Goal: Task Accomplishment & Management: Use online tool/utility

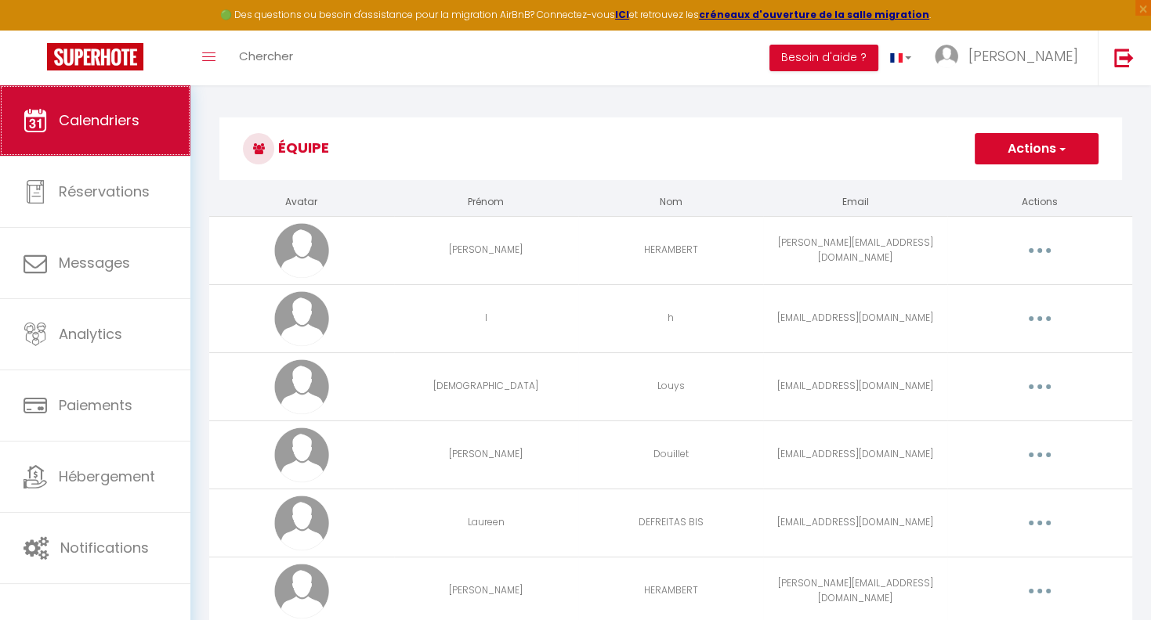
click at [106, 111] on link "Calendriers" at bounding box center [95, 120] width 190 height 70
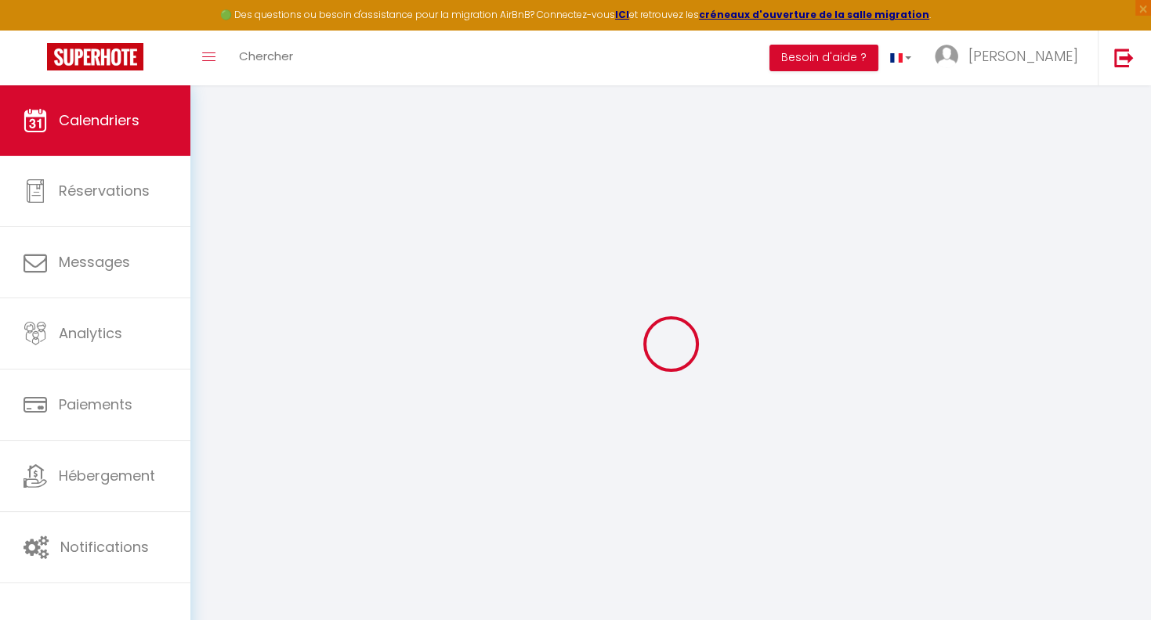
select select
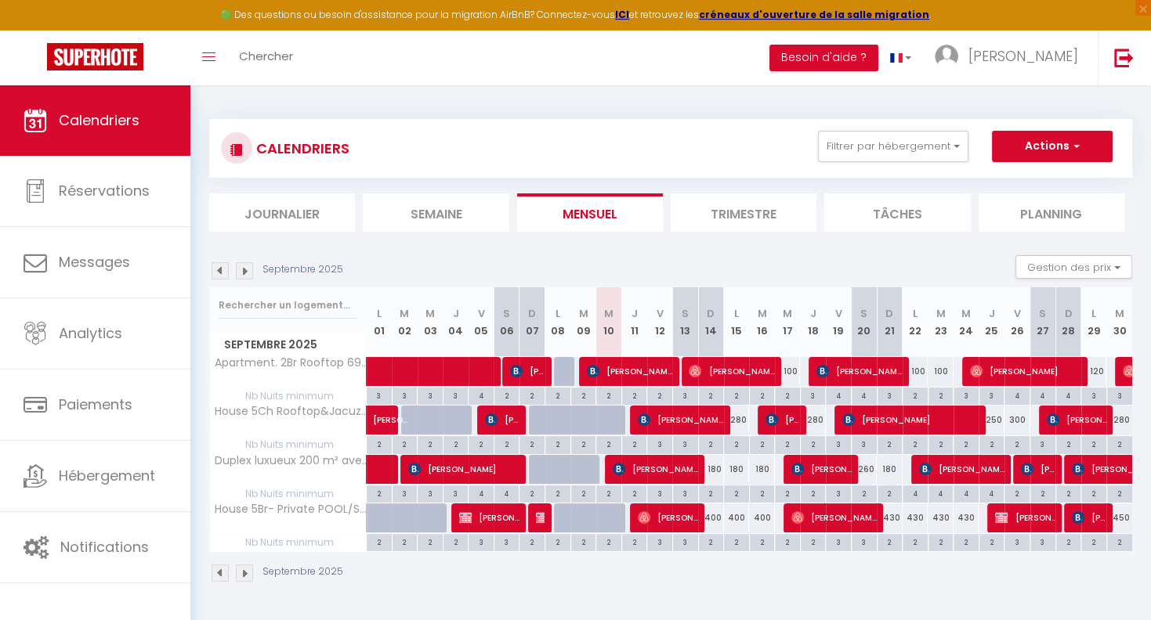
click at [672, 512] on span "[PERSON_NAME][DATE]" at bounding box center [668, 518] width 60 height 30
select select "OK"
select select "KO"
select select "0"
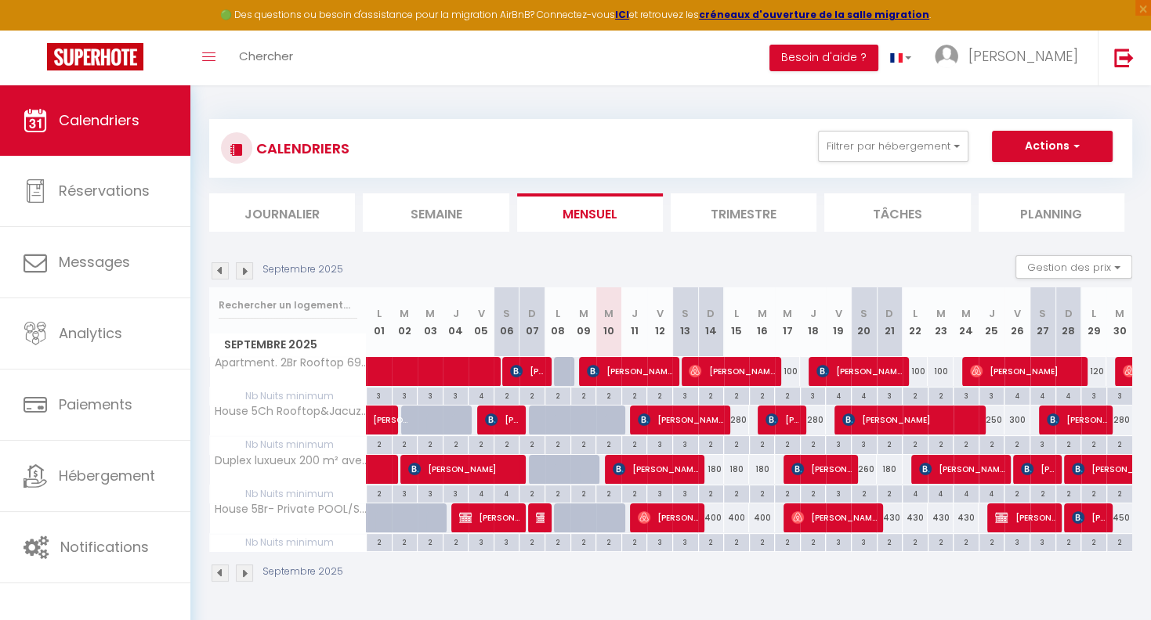
select select "1"
select select
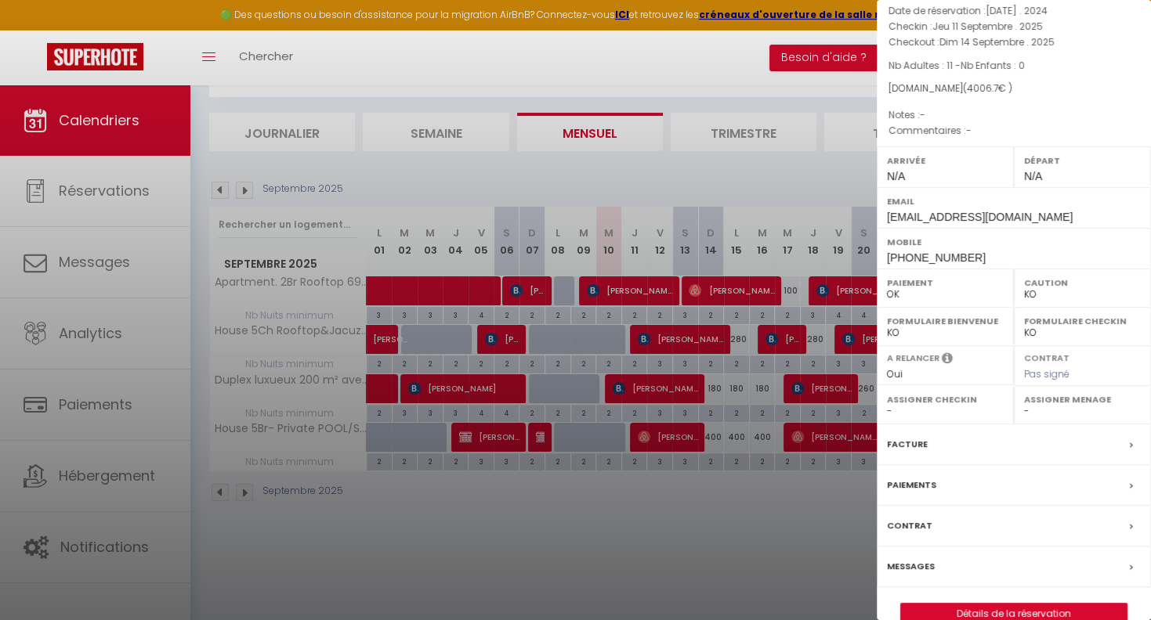
scroll to position [85, 0]
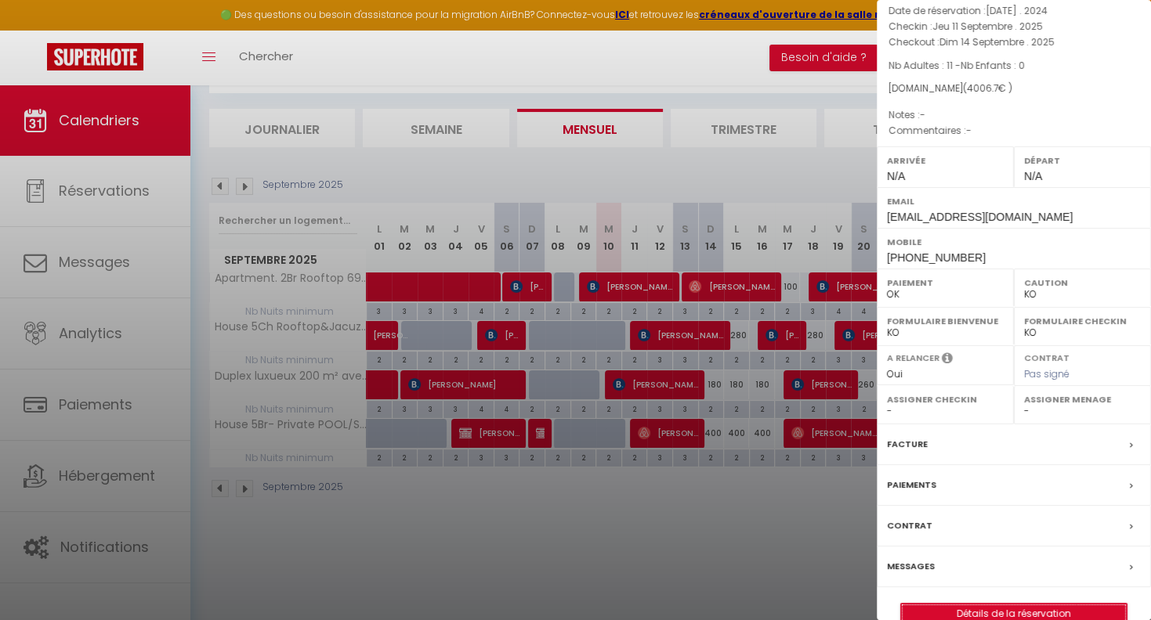
click at [998, 604] on link "Détails de la réservation" at bounding box center [1014, 614] width 226 height 20
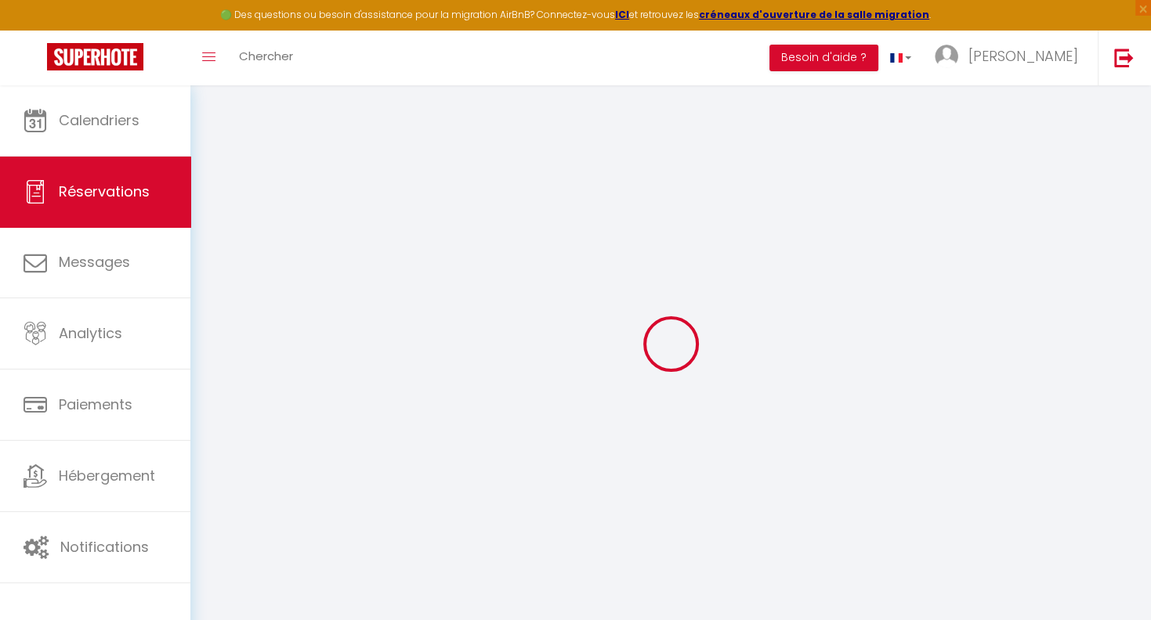
type input "Sophie"
type input "Easter"
type input "sophie-a39v8vx4jf6esoxj@guest.airbnb.com"
type input "+447508589726"
select select "GB"
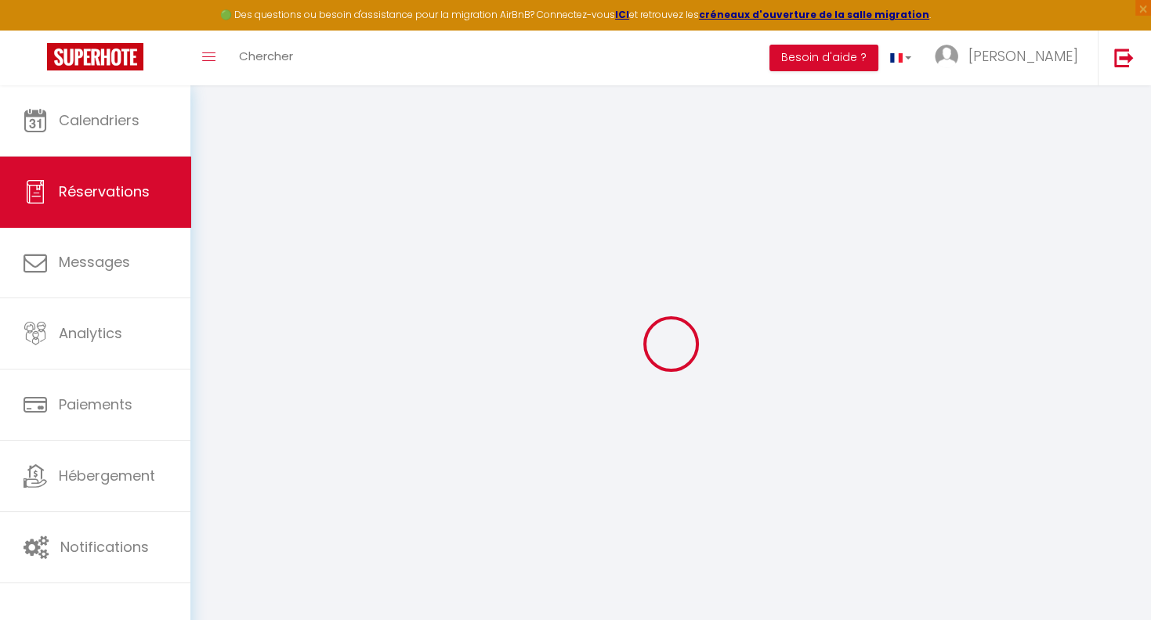
type input "601.01"
select select "1235"
select select "1"
select select
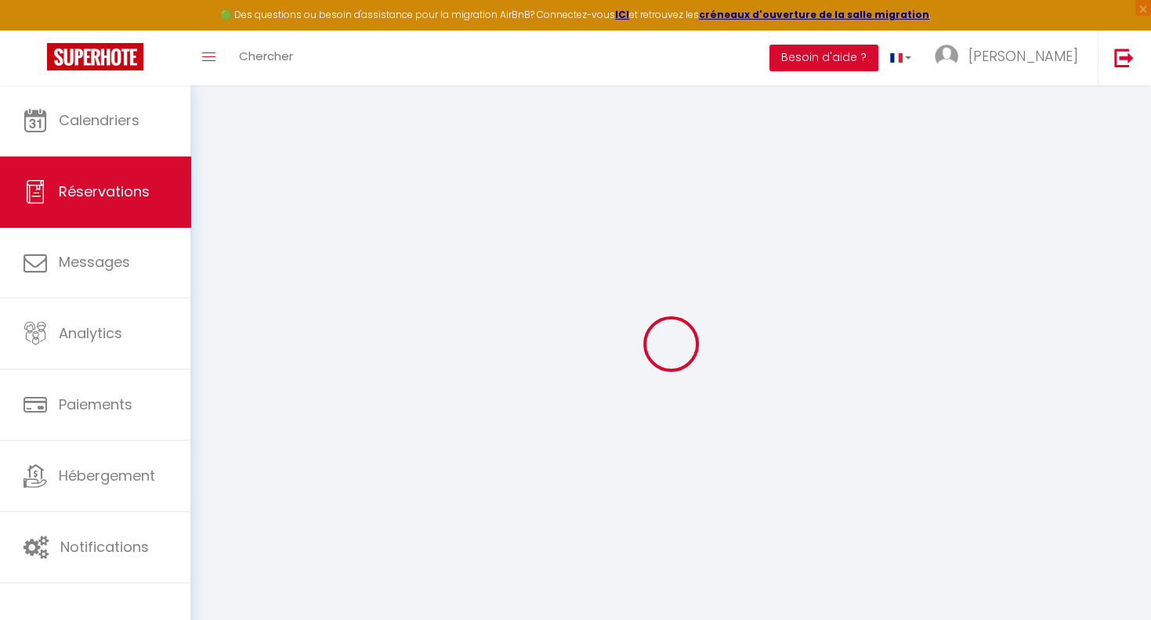
type input "11"
select select "12"
select select "14"
type input "3728.7"
checkbox input "false"
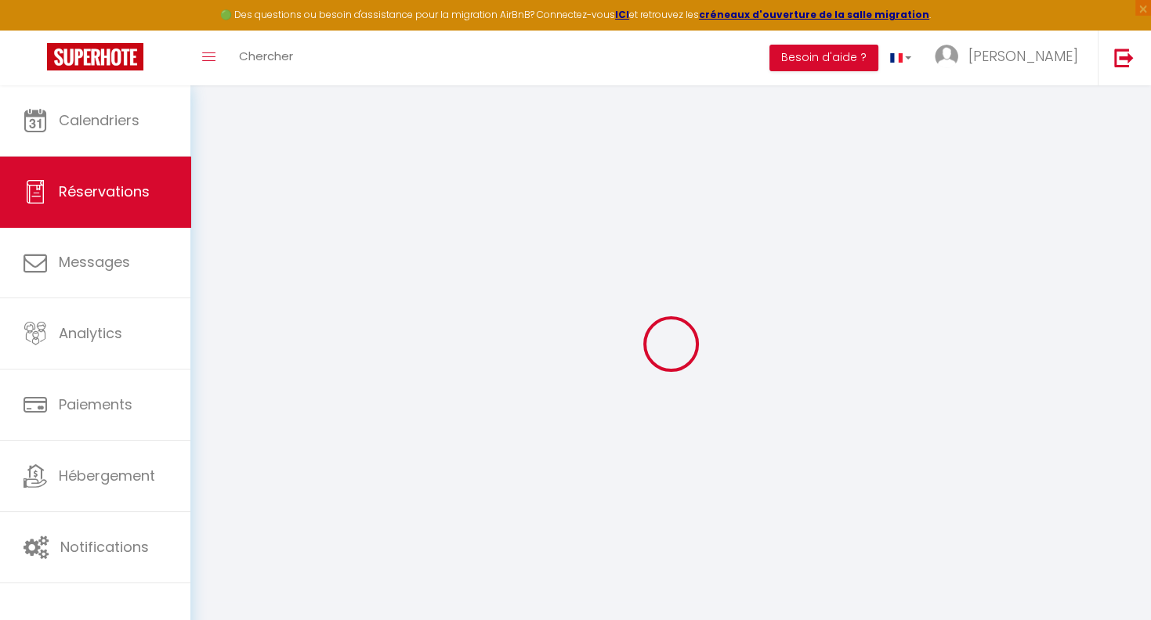
type input "0"
select select "1"
type input "0"
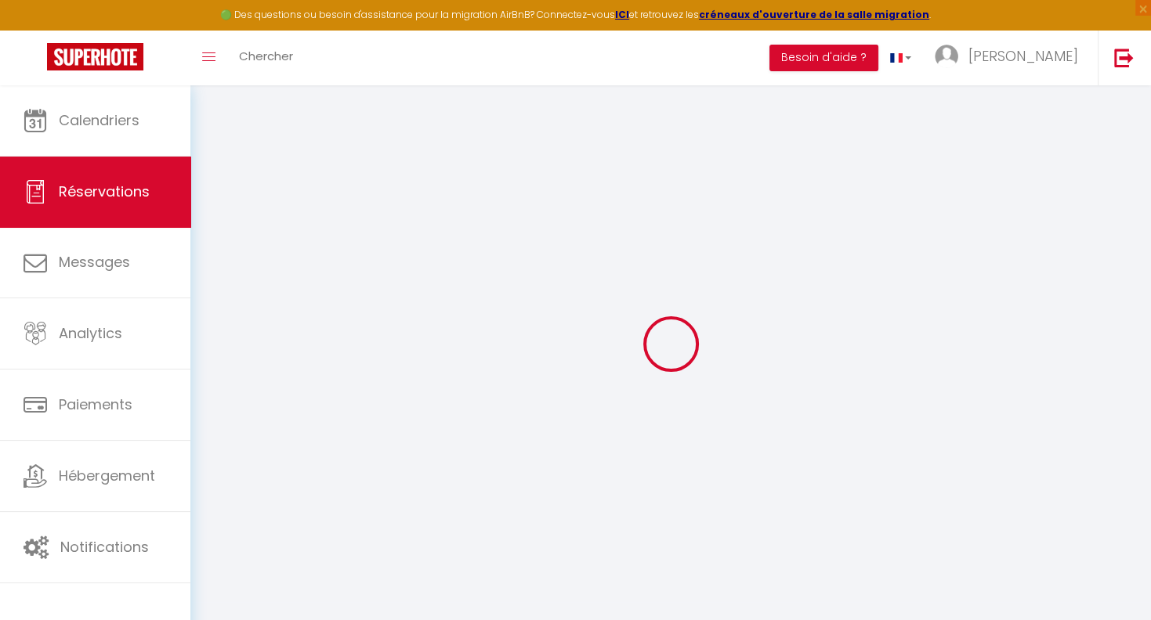
select select
checkbox input "false"
select select
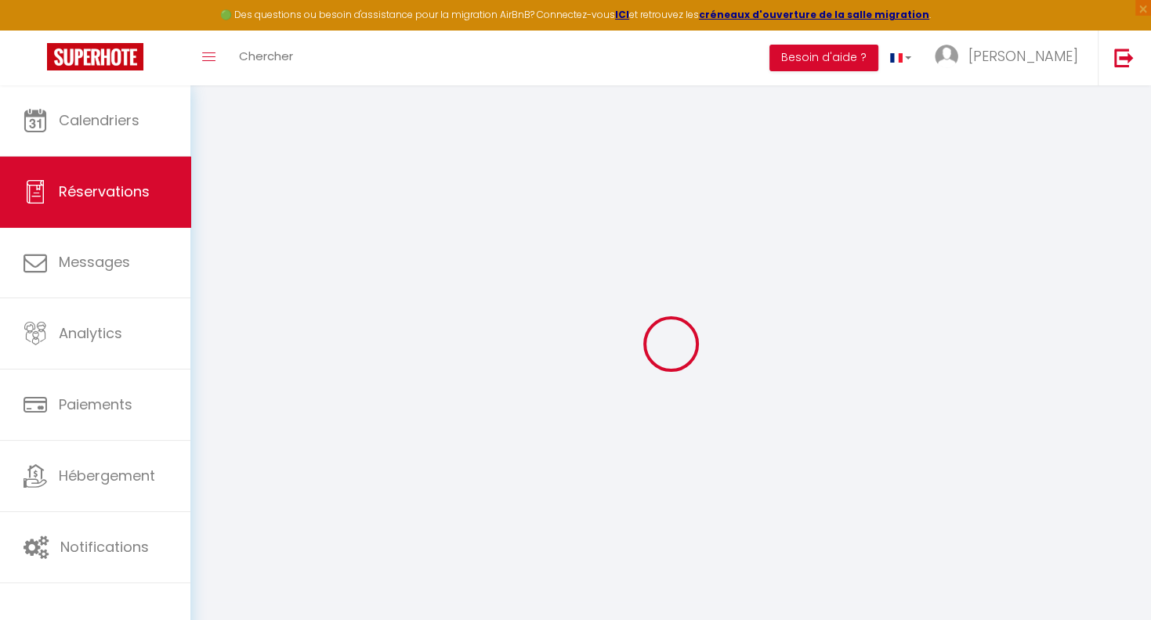
checkbox input "false"
select select
checkbox input "false"
select select
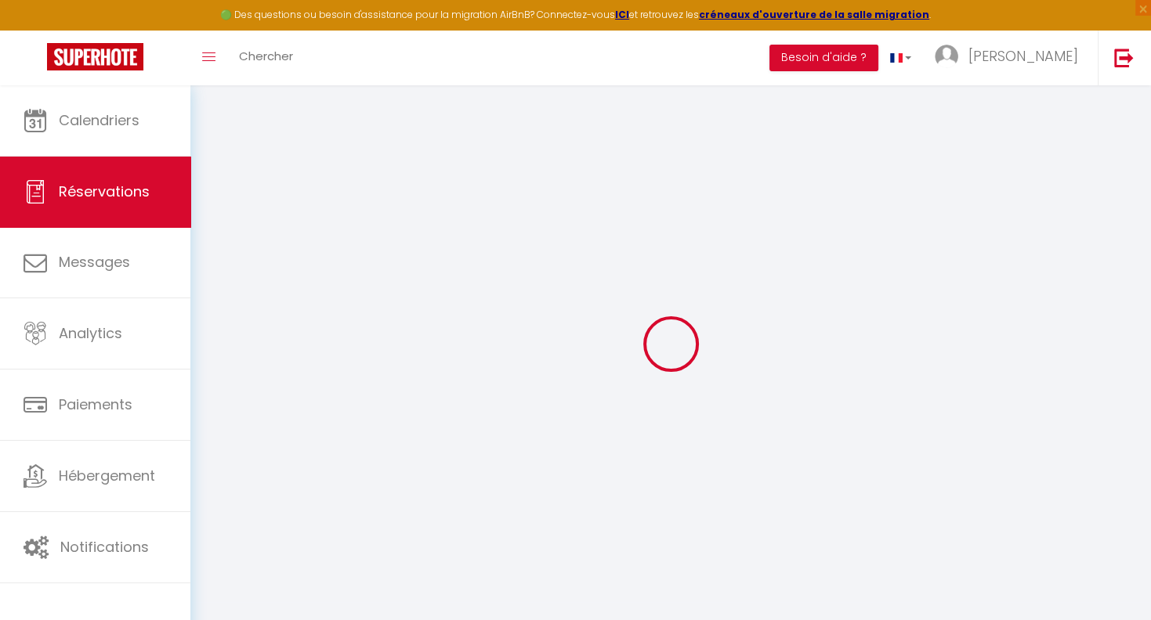
select select
checkbox input "false"
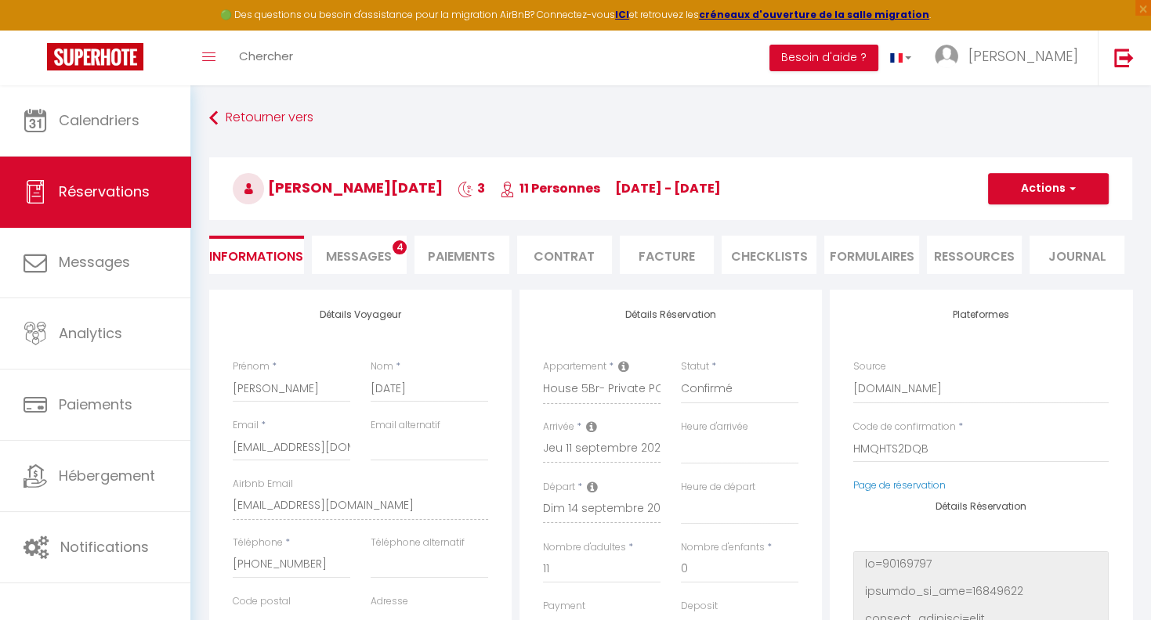
type input "278"
select select
checkbox input "false"
select select
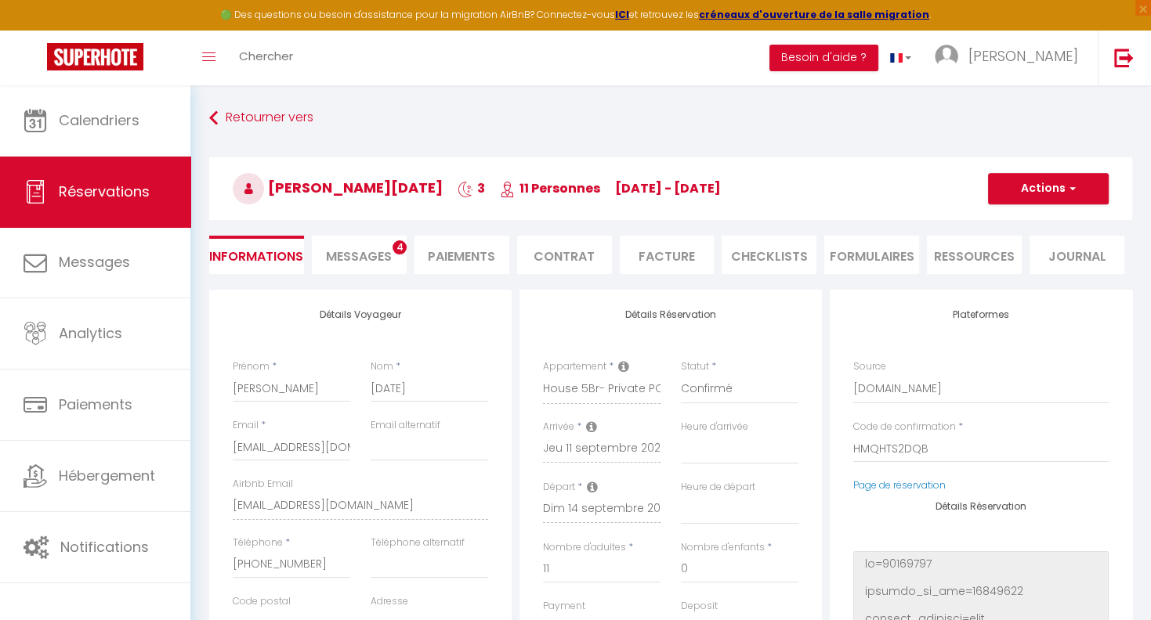
select select
drag, startPoint x: 233, startPoint y: 446, endPoint x: 436, endPoint y: 466, distance: 203.8
click at [436, 466] on div "Email * sophie-a39v8vx4jf6esoxj@guest.airbnb.com Email alternatif Airbnb Email …" at bounding box center [360, 476] width 276 height 117
drag, startPoint x: 349, startPoint y: 447, endPoint x: 227, endPoint y: 451, distance: 122.3
click at [233, 451] on input "sophie-a39v8vx4jf6esoxj@guest.airbnb.com" at bounding box center [291, 447] width 117 height 28
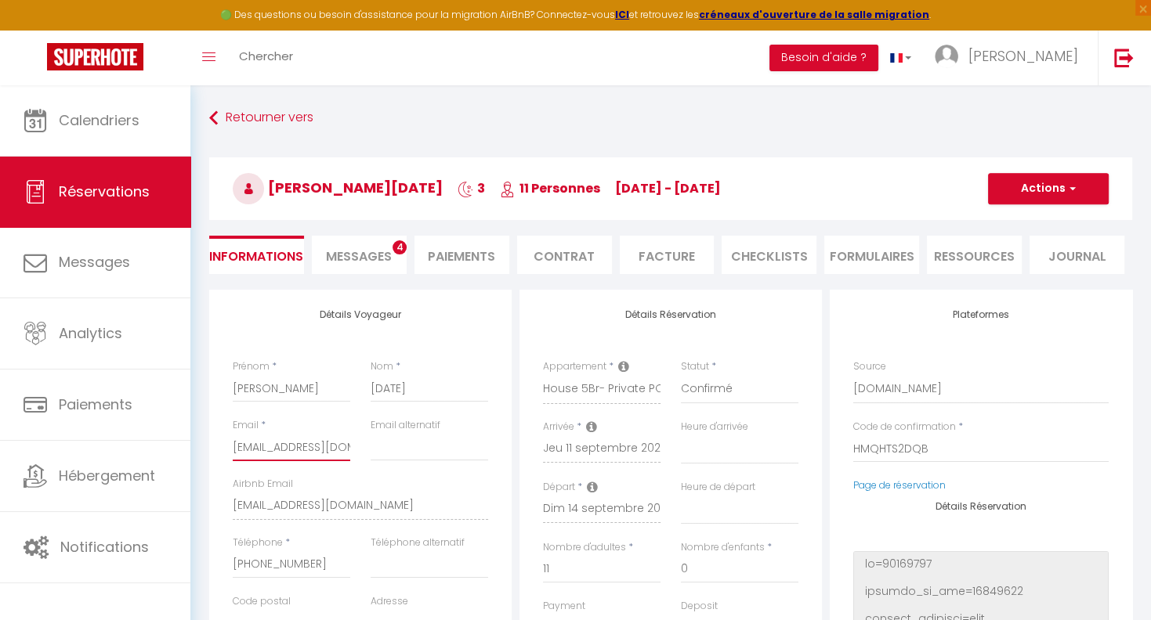
type input "oxj@guest.airbnb.com"
select select
checkbox input "false"
type input "xj@guest.airbnb.com"
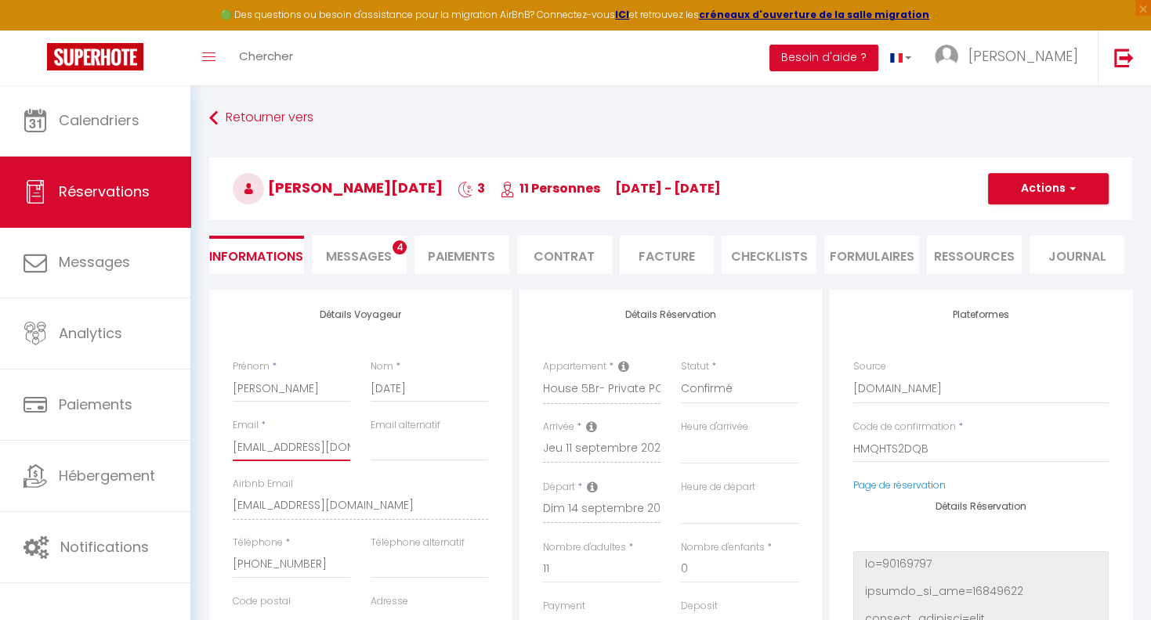
select select
checkbox input "false"
type input "j@guest.airbnb.com"
select select
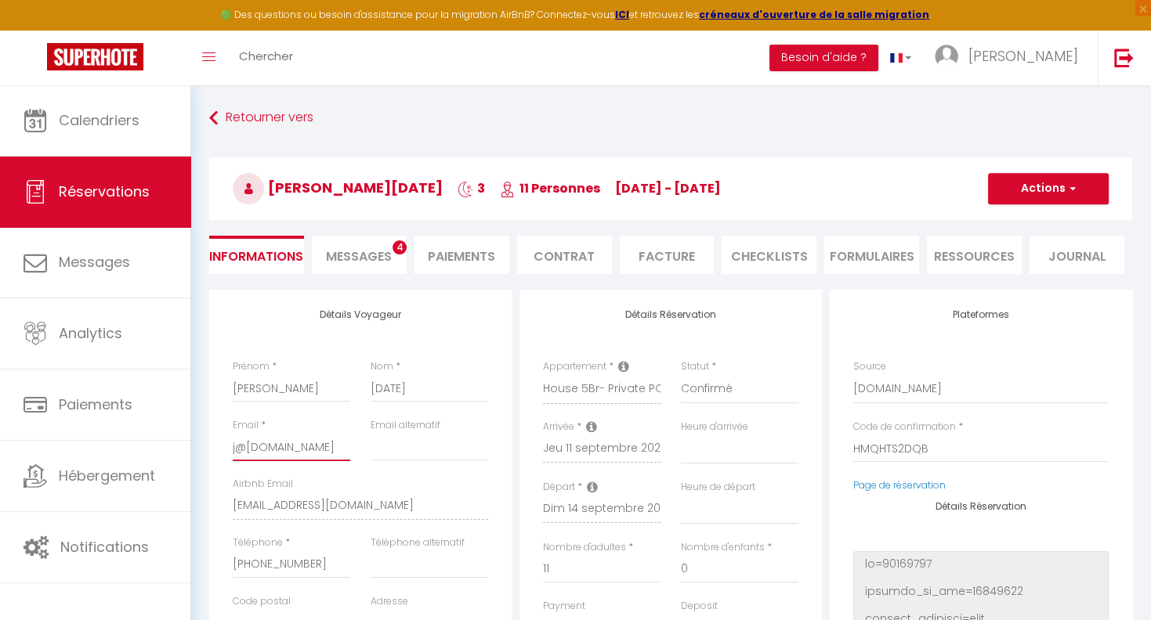
select select
checkbox input "false"
type input "@guest.airbnb.com"
select select
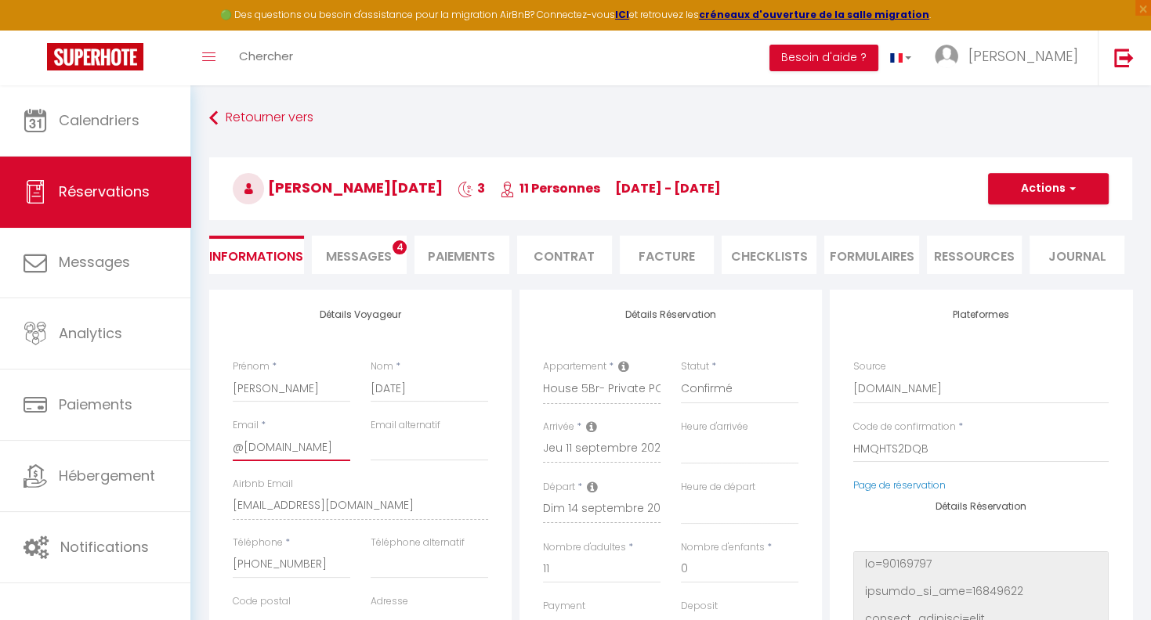
checkbox input "false"
type input "guest.airbnb.com"
select select
checkbox input "false"
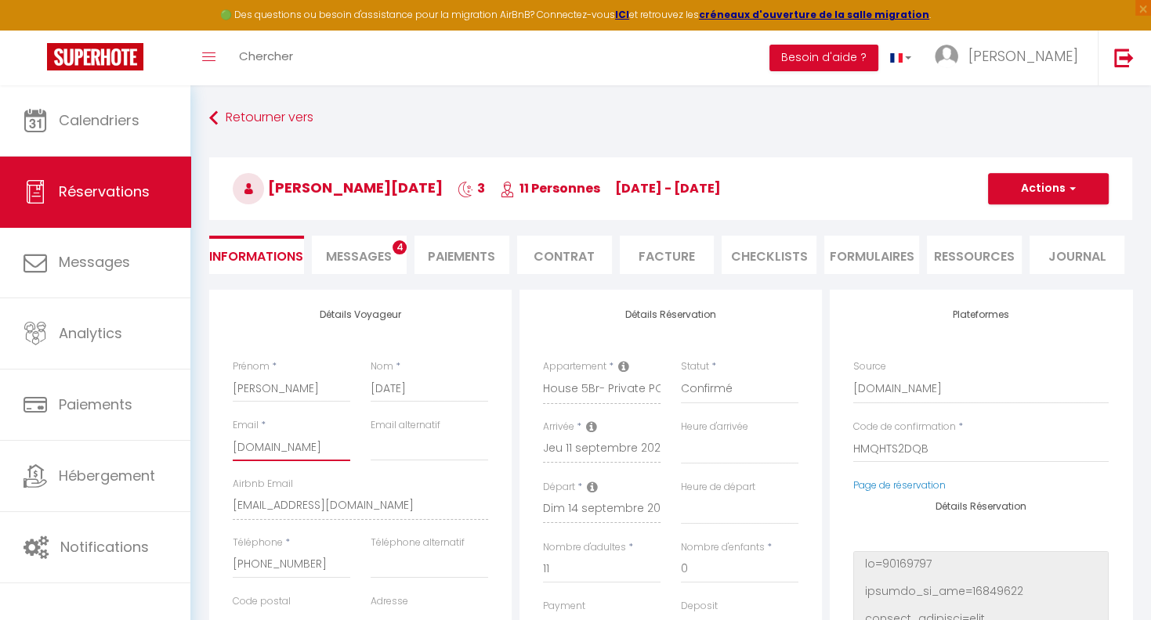
type input "uest.airbnb.com"
select select
checkbox input "false"
type input "est.airbnb.com"
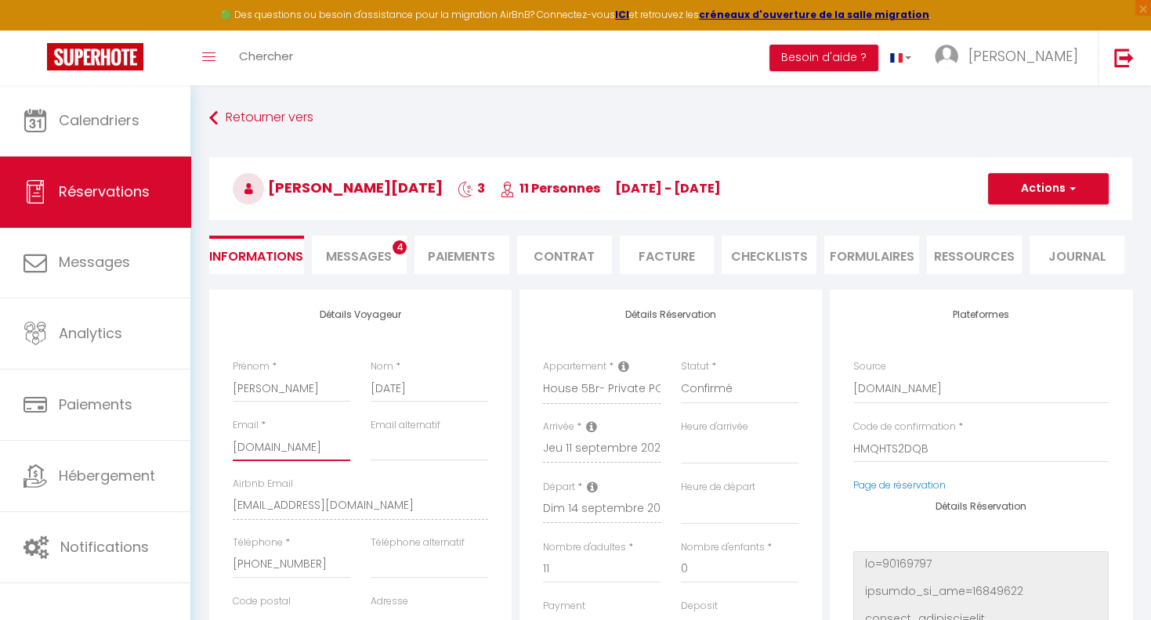
select select
checkbox input "false"
type input "st.airbnb.com"
select select
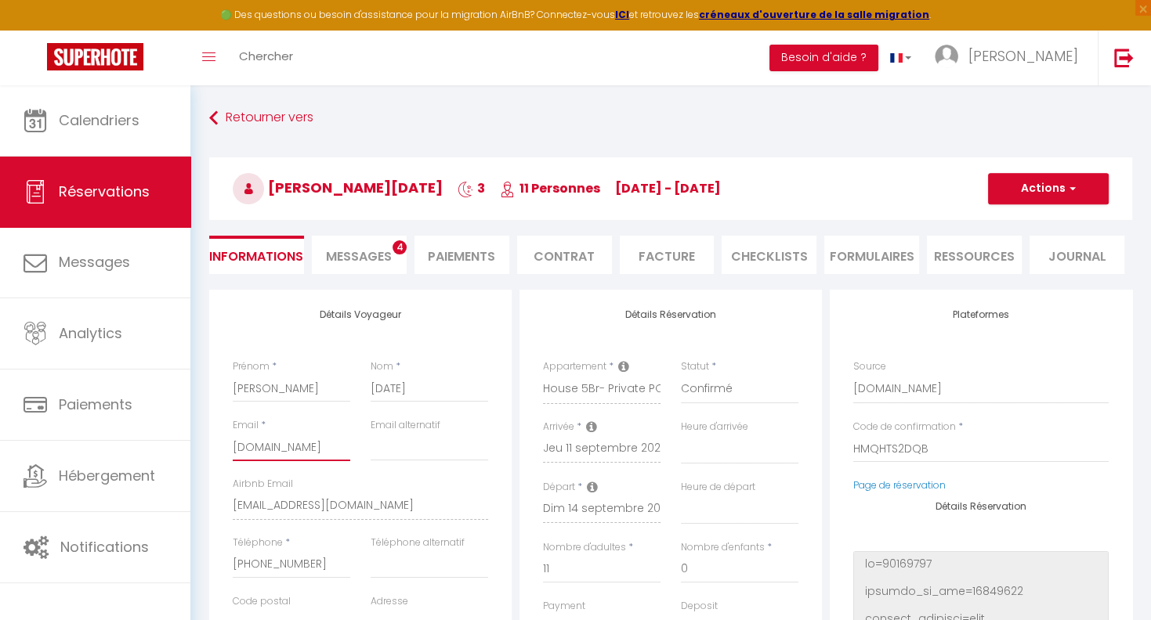
select select
checkbox input "false"
type input "t.airbnb.com"
select select
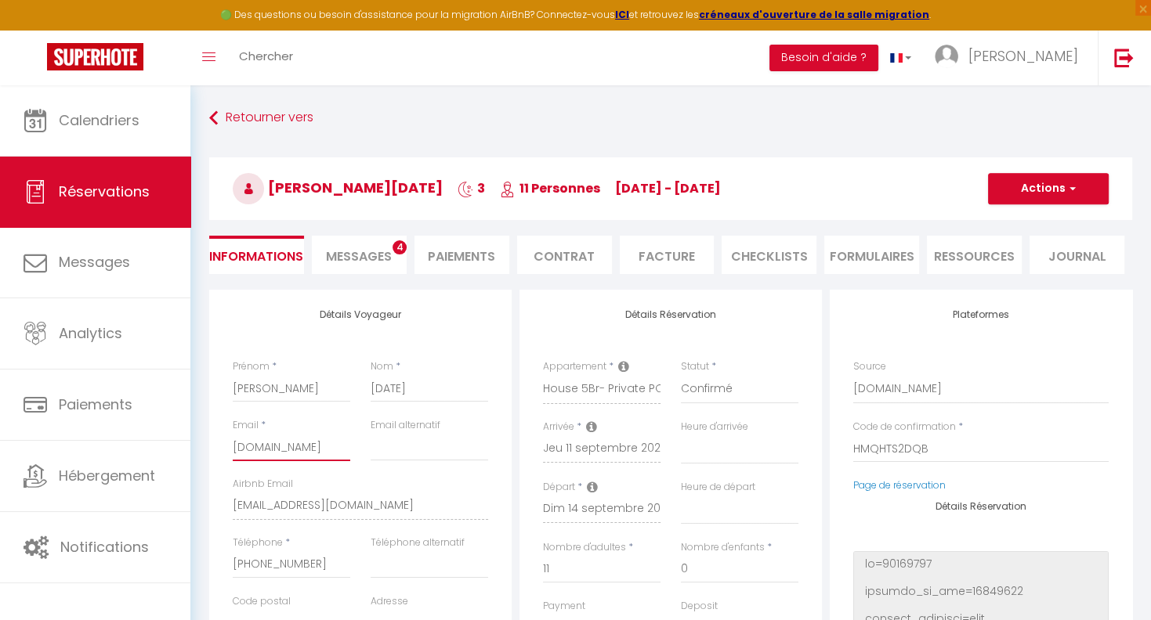
checkbox input "false"
type input ".airbnb.com"
select select
checkbox input "false"
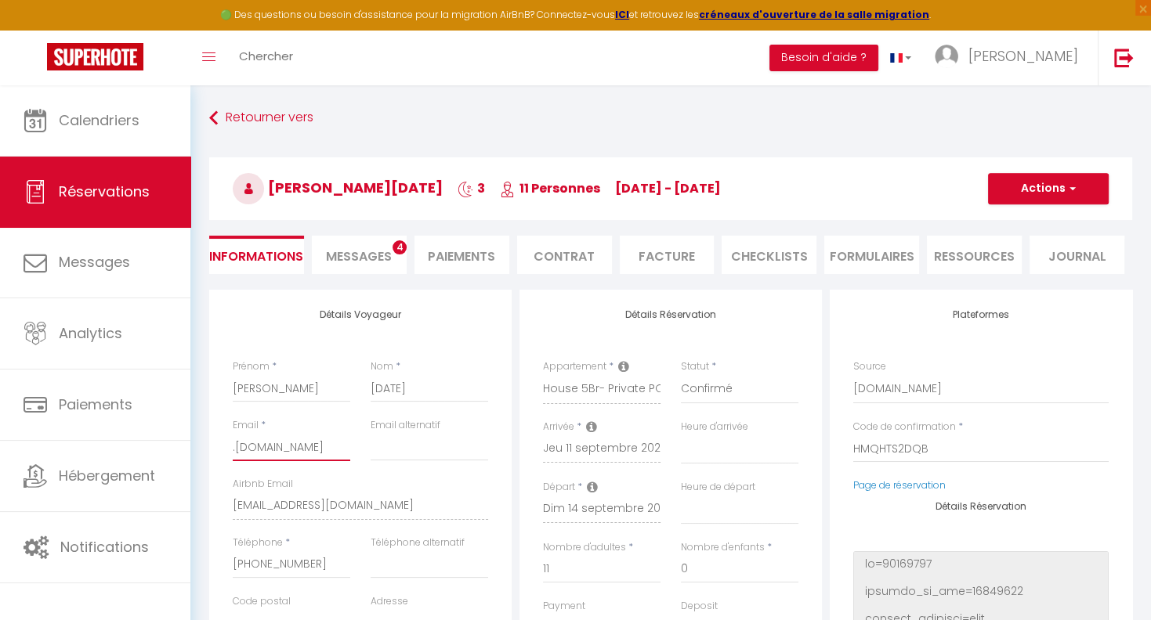
type input "airbnb.com"
select select
checkbox input "false"
type input "irbnb.com"
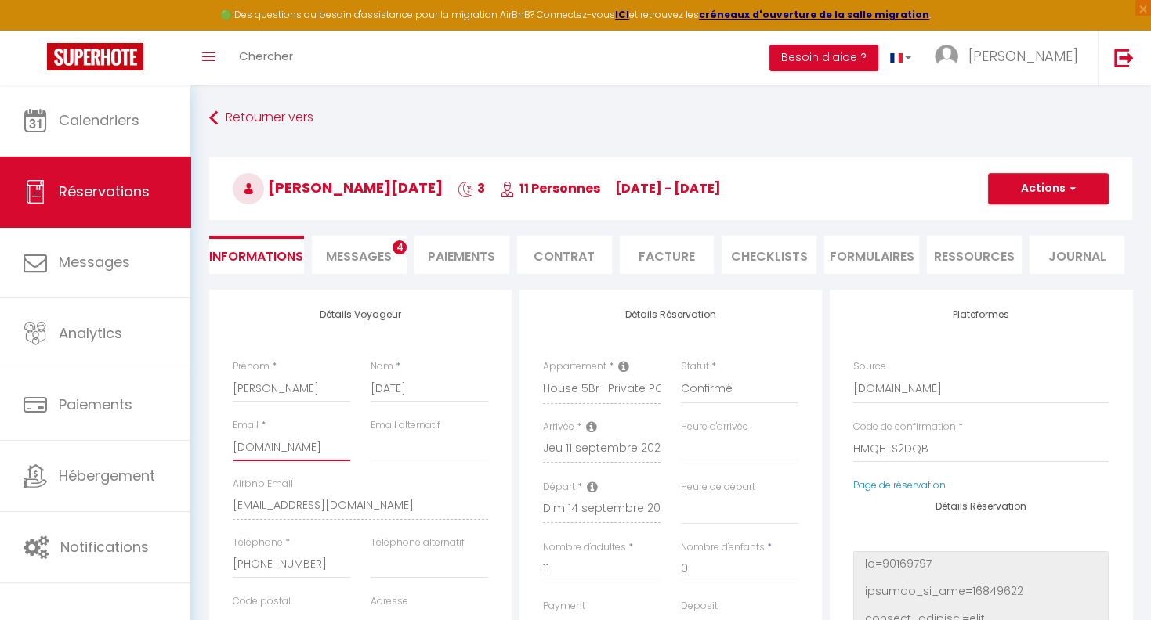
select select
checkbox input "false"
type input "rbnb.com"
select select
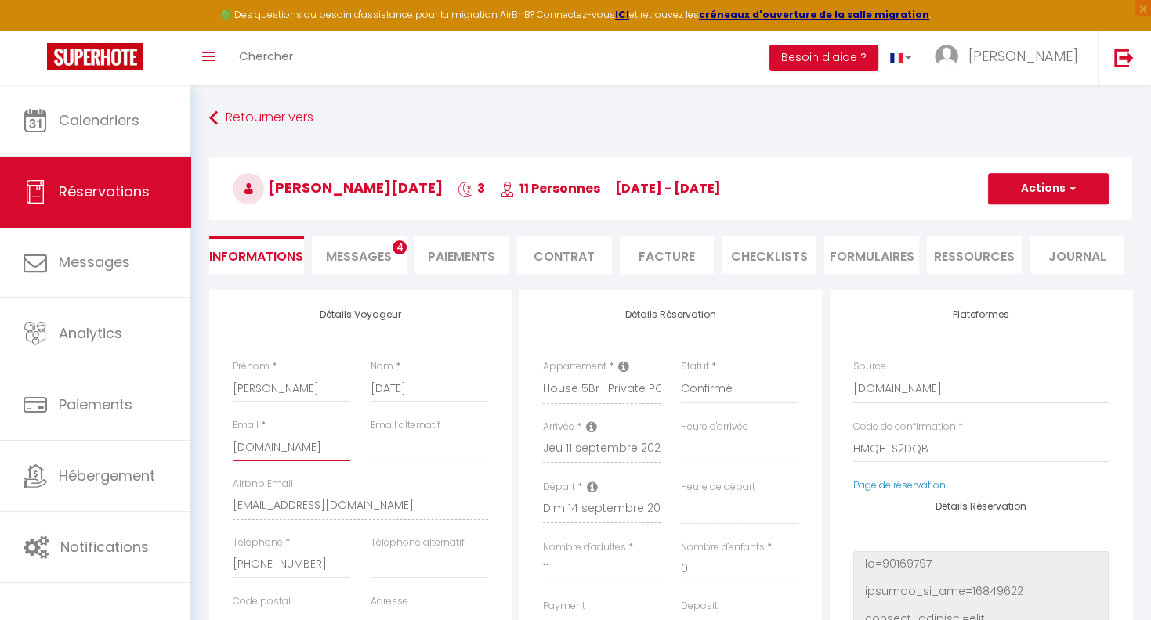
select select
checkbox input "false"
type input "bnb.com"
select select
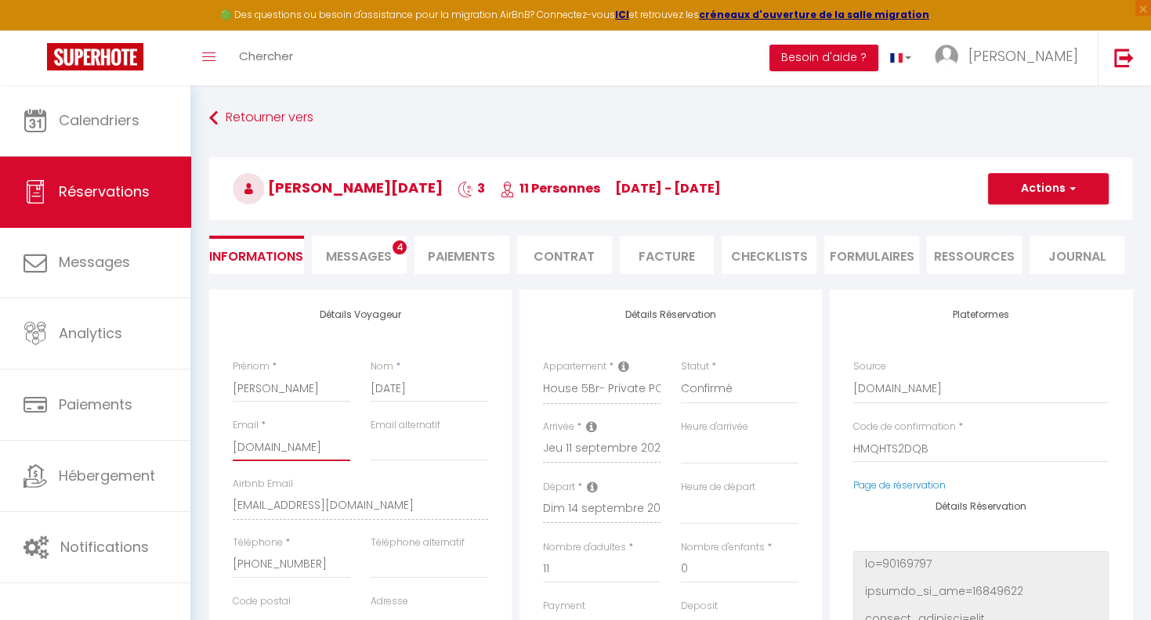
checkbox input "false"
type input "nb.com"
select select
checkbox input "false"
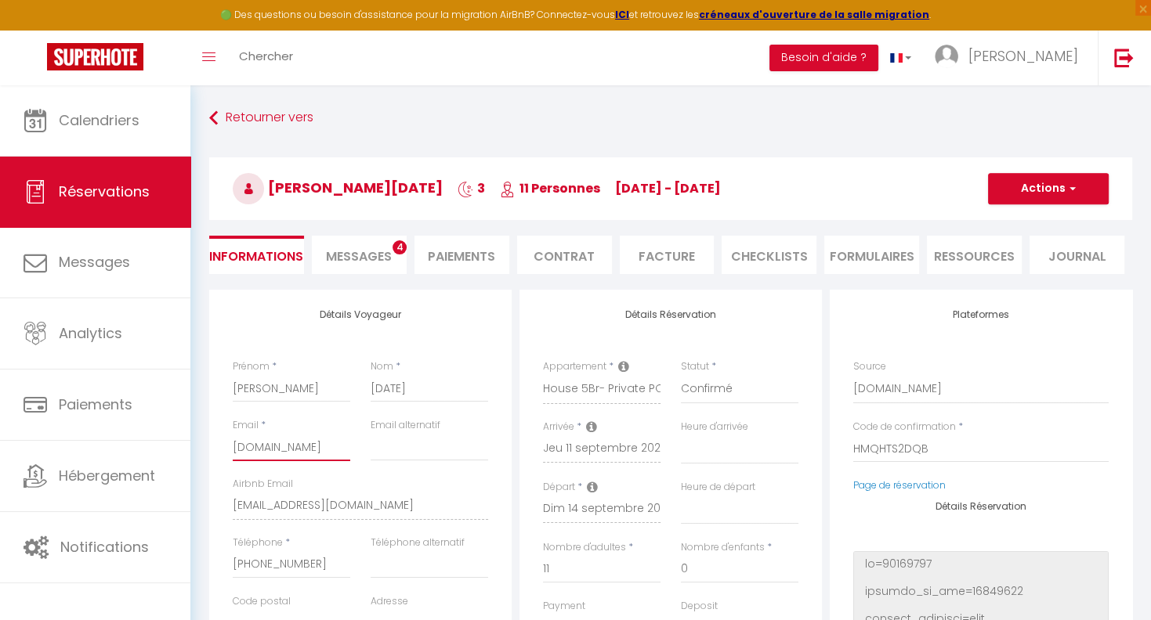
type input "b.com"
select select
checkbox input "false"
type input ".com"
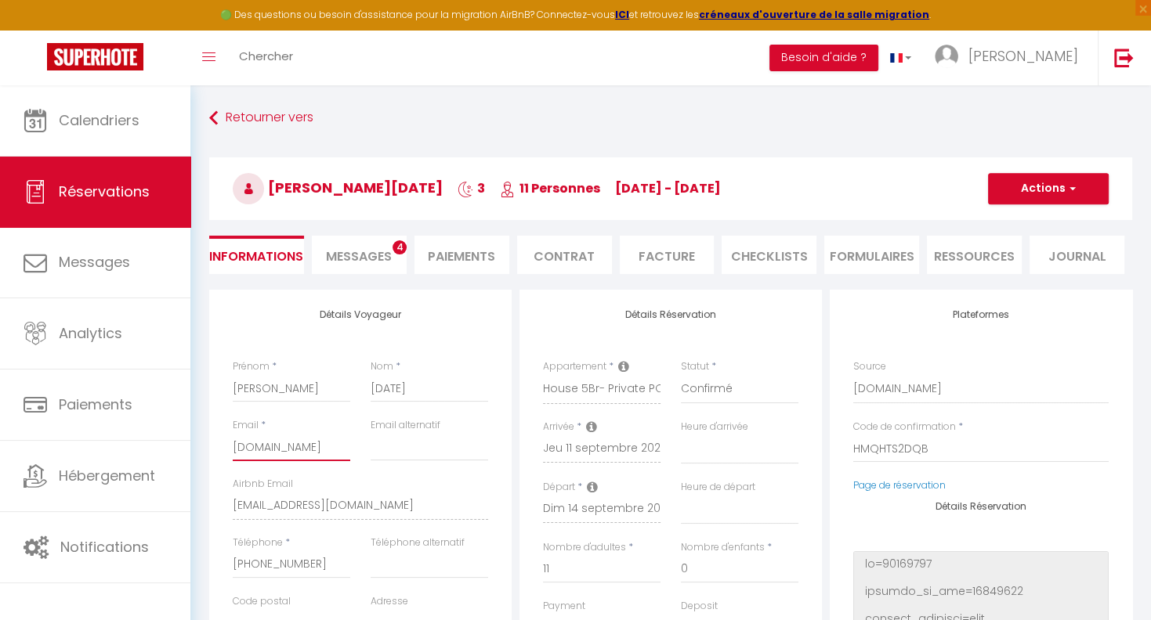
select select
checkbox input "false"
type input "com"
select select
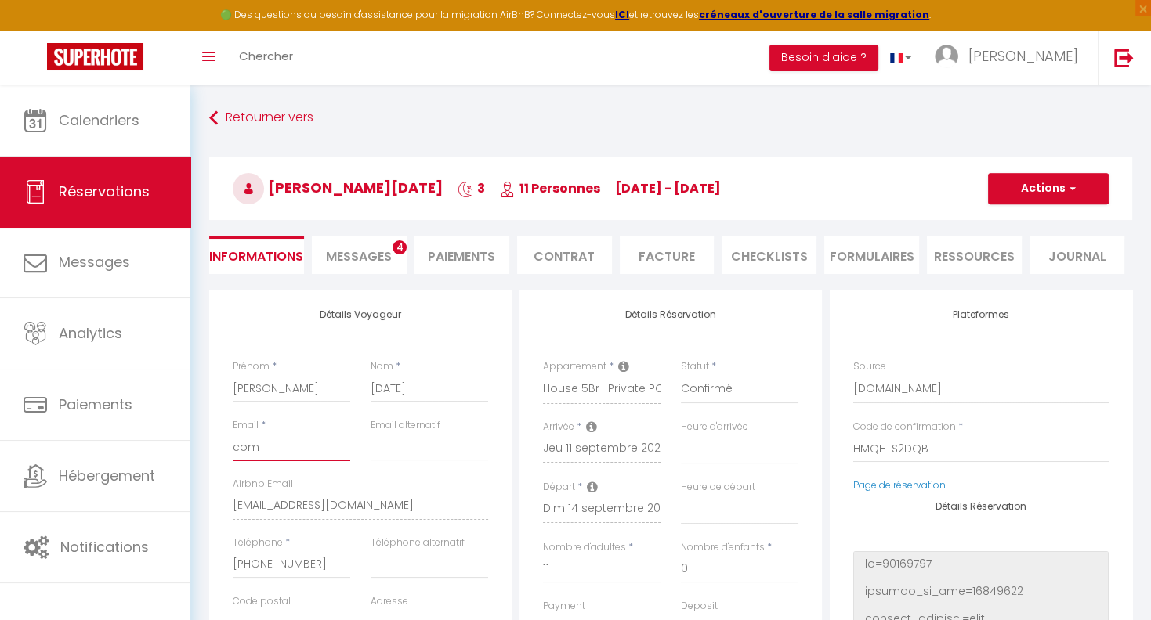
select select
checkbox input "false"
type input "om"
select select
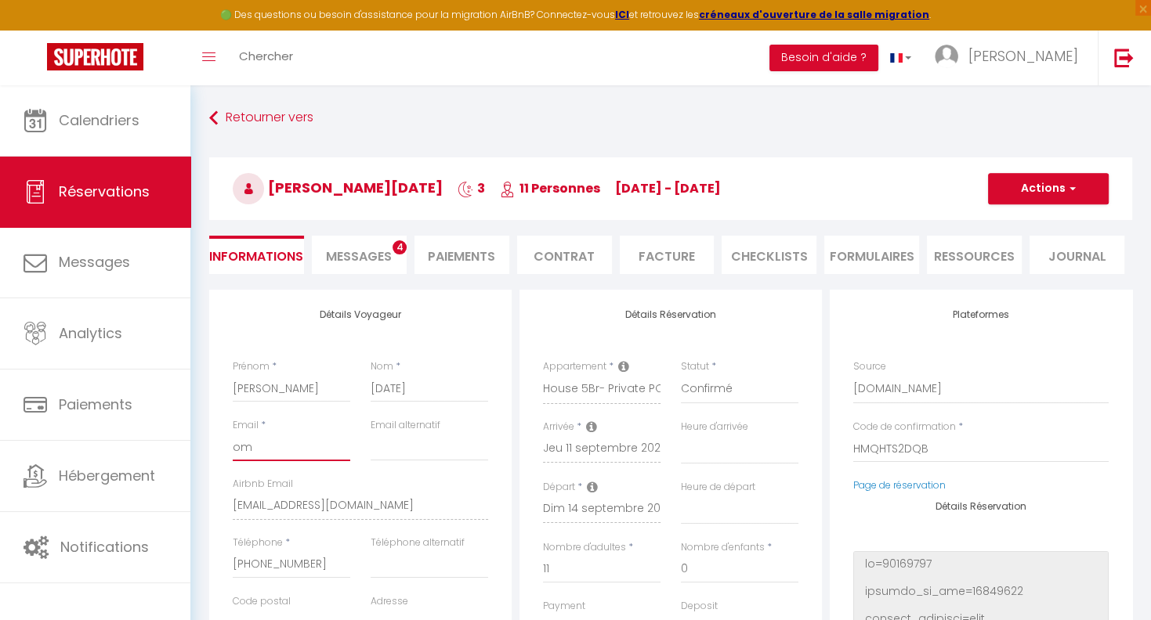
checkbox input "false"
type input "m"
select select
checkbox input "false"
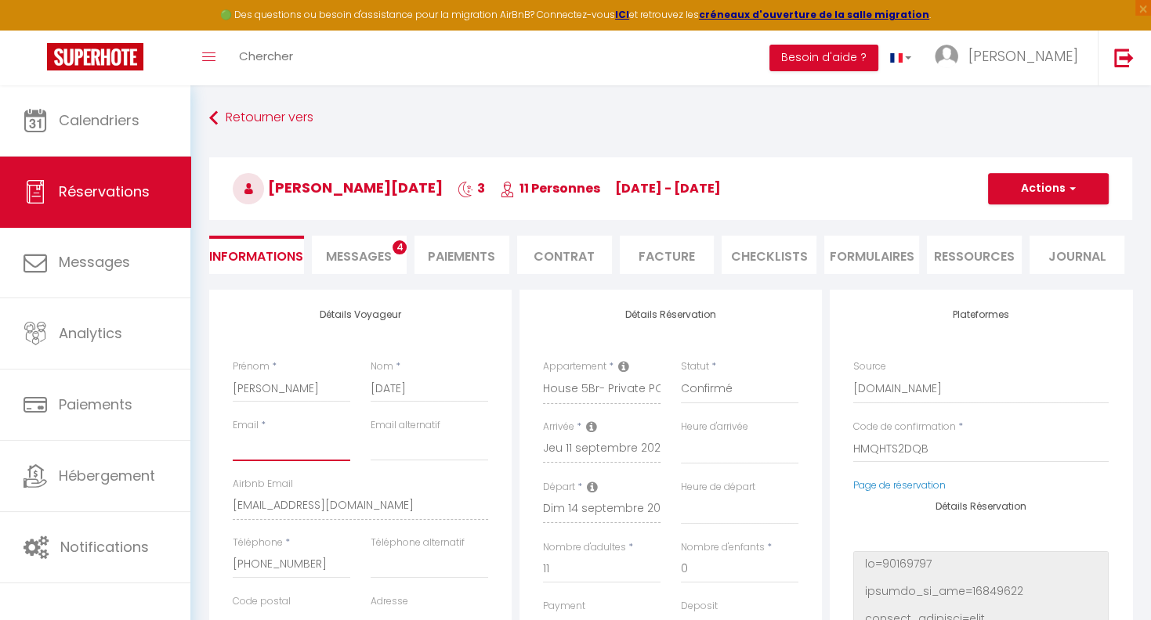
select select
checkbox input "false"
click at [258, 443] on input "Email" at bounding box center [291, 447] width 117 height 28
paste input "Sophie.easter@zappistore.com"
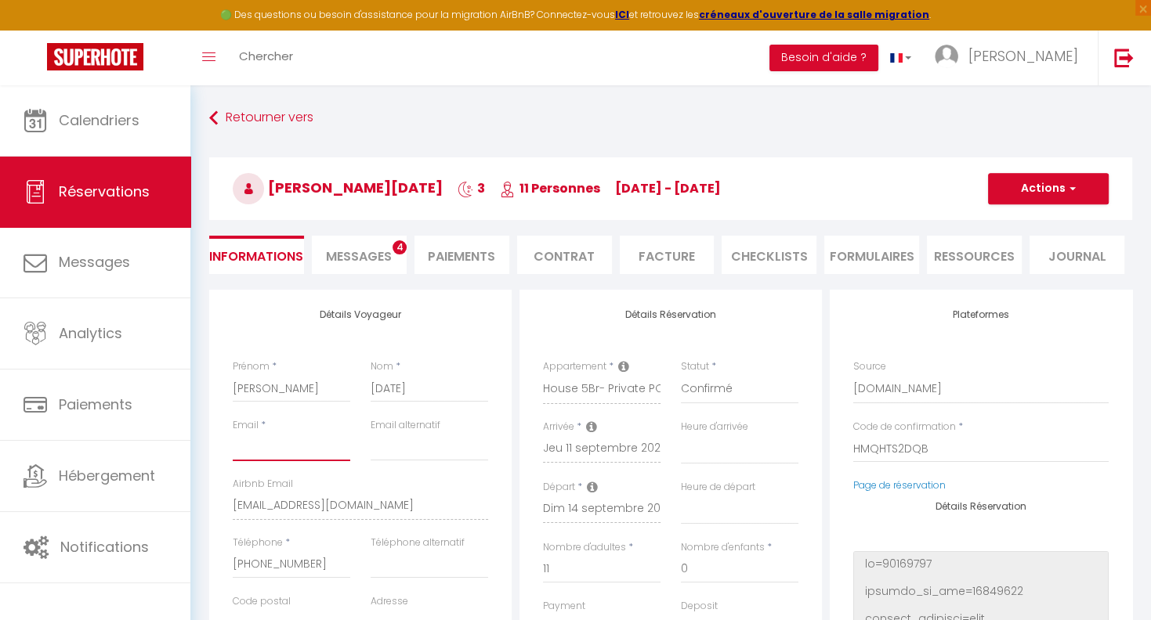
type input "Sophie.easter@zappistore.com"
select select
checkbox input "false"
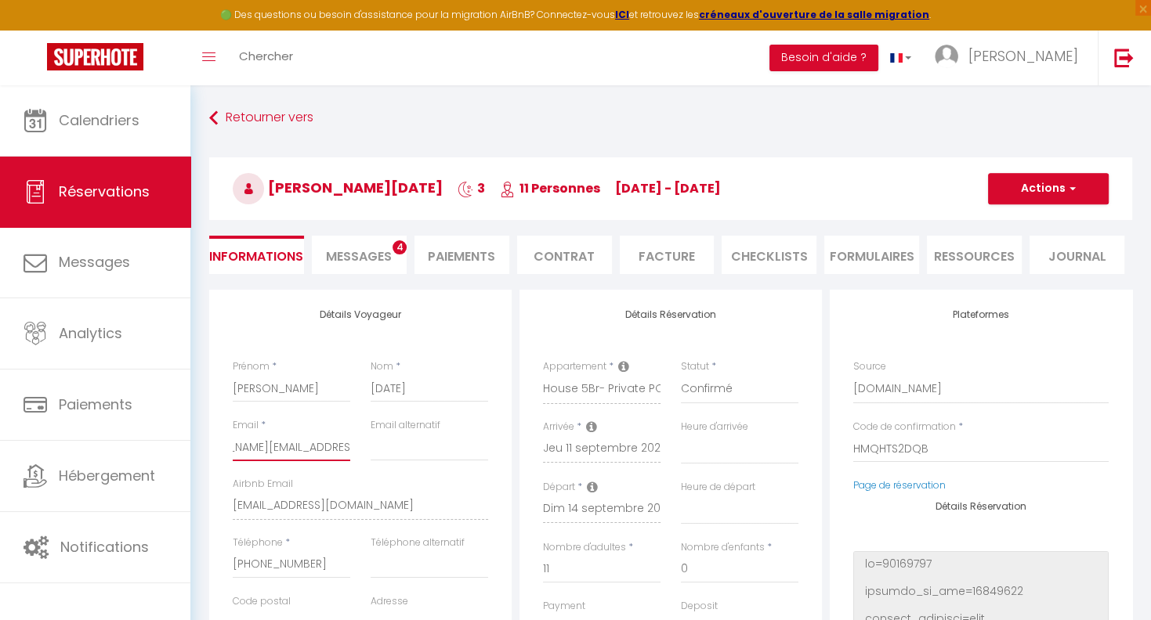
type input "Sophie.easter@zappistore.com"
click at [1043, 186] on button "Actions" at bounding box center [1048, 188] width 121 height 31
click at [1012, 222] on link "Enregistrer" at bounding box center [1033, 223] width 124 height 20
select select "not_cancelled"
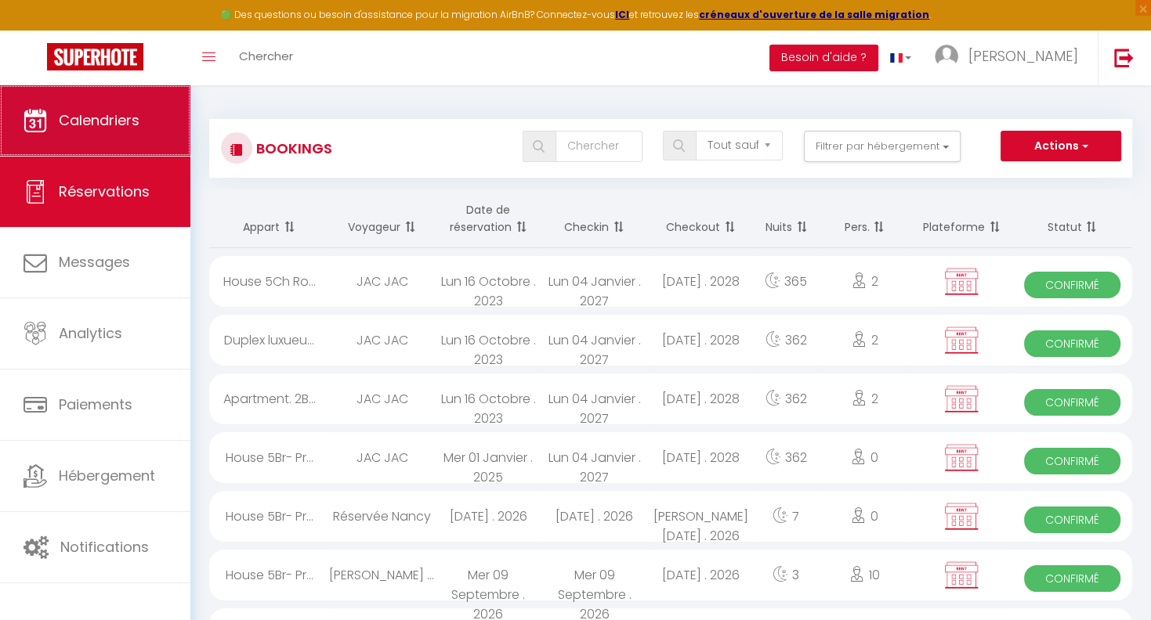
click at [58, 113] on link "Calendriers" at bounding box center [95, 120] width 190 height 70
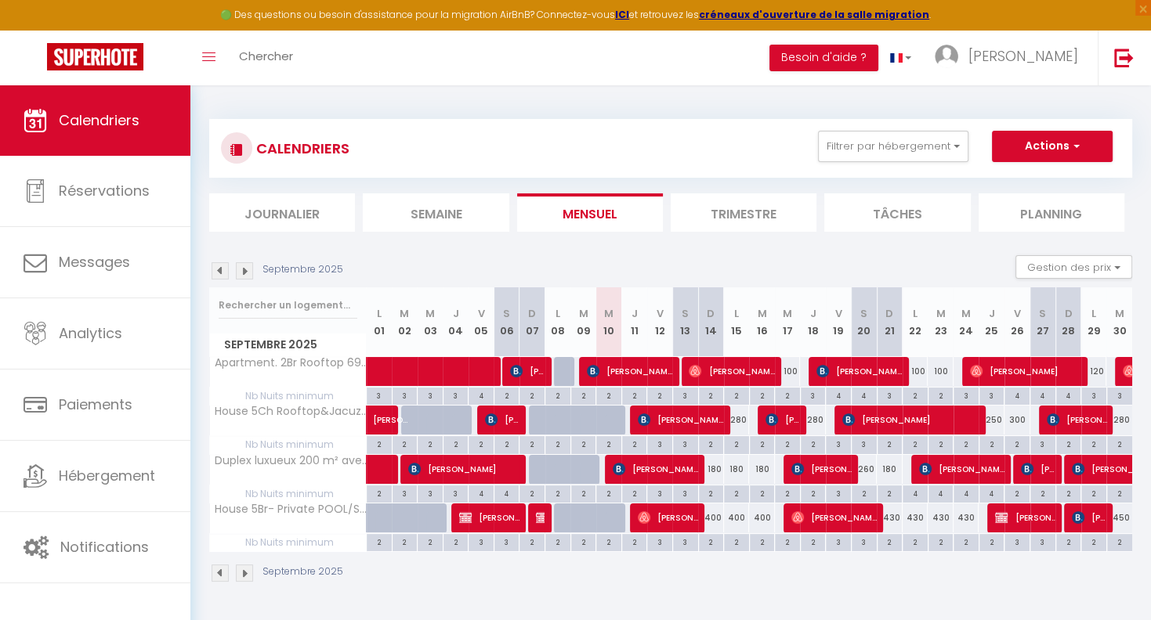
click at [660, 512] on span "[PERSON_NAME][DATE]" at bounding box center [668, 518] width 60 height 30
select select "OK"
select select "KO"
select select "0"
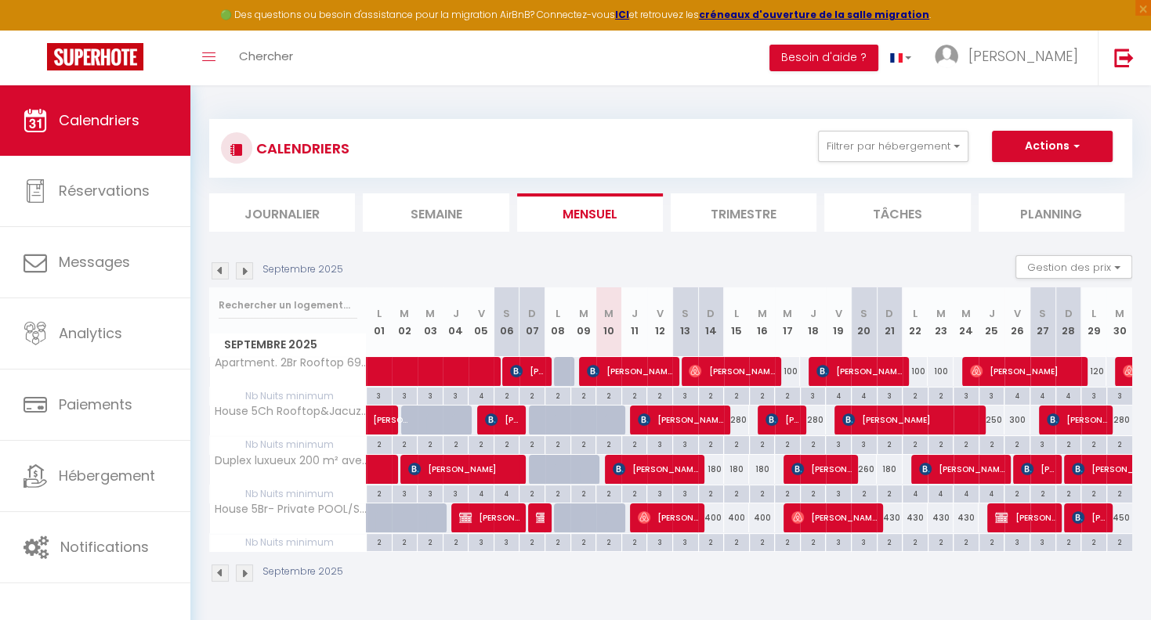
select select "1"
select select
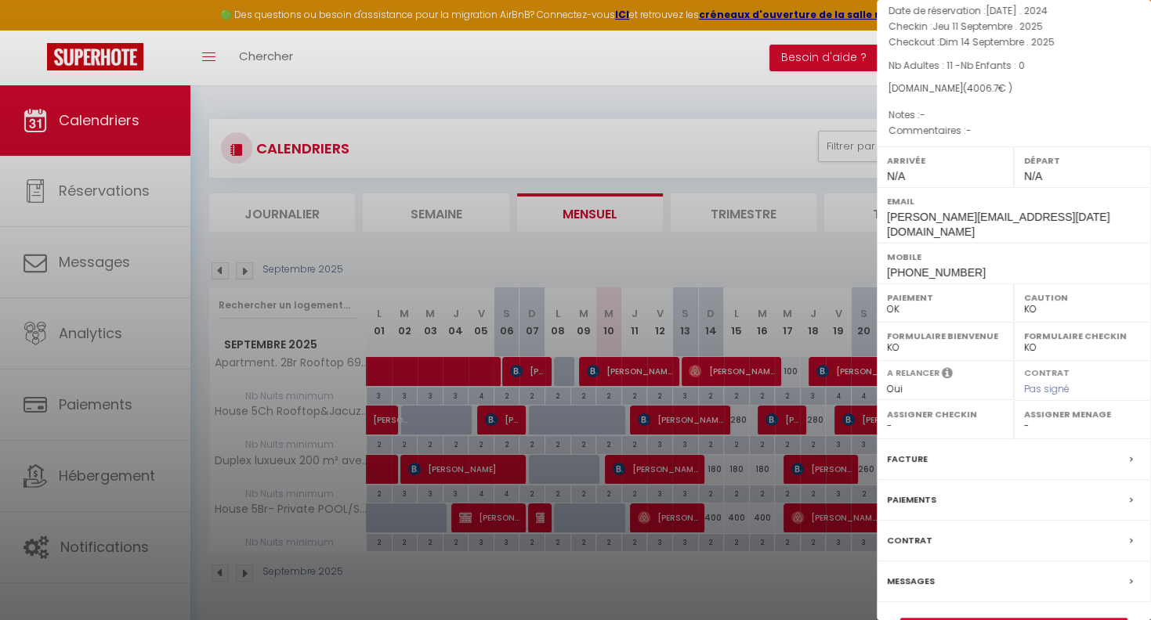
click at [927, 573] on label "Messages" at bounding box center [911, 581] width 48 height 16
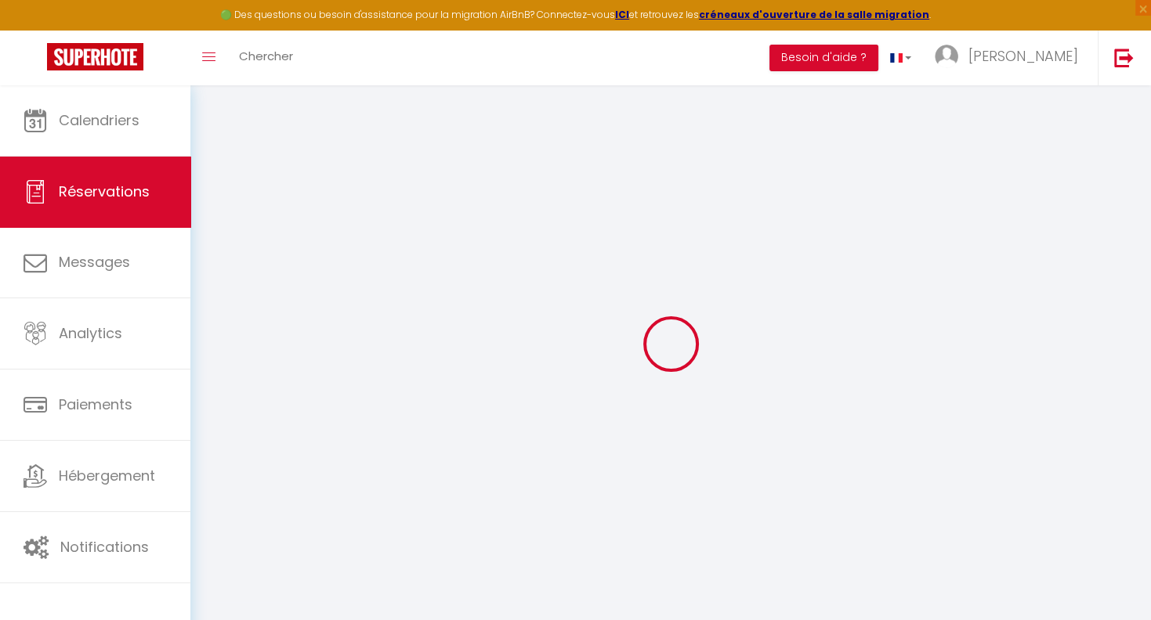
select select
checkbox input "false"
select select
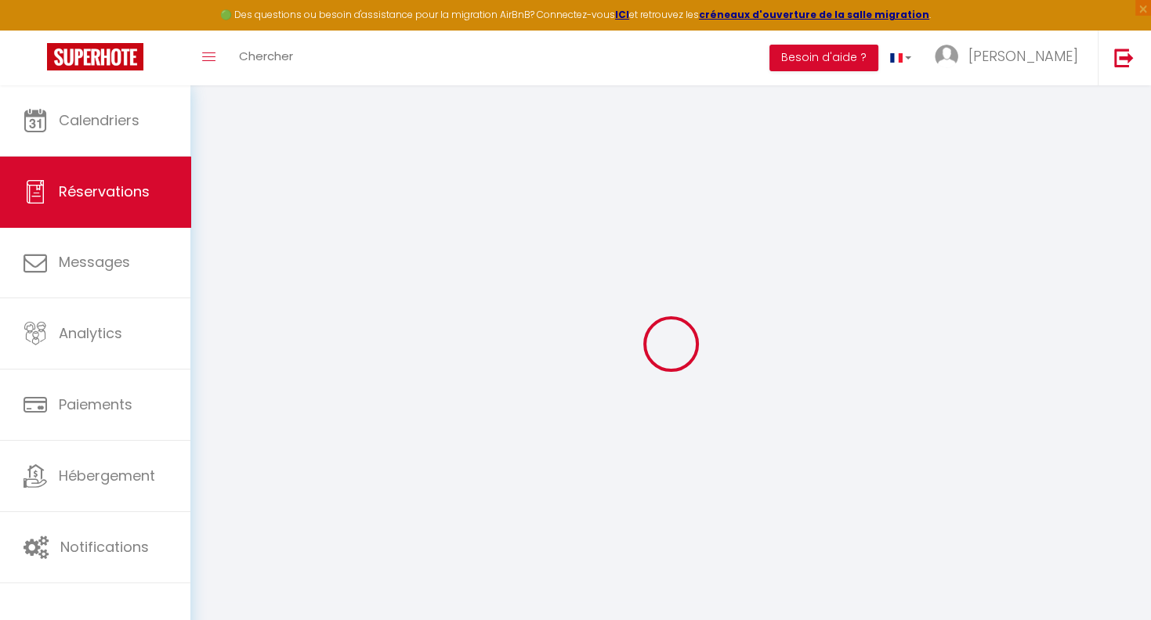
checkbox input "false"
select select
checkbox input "false"
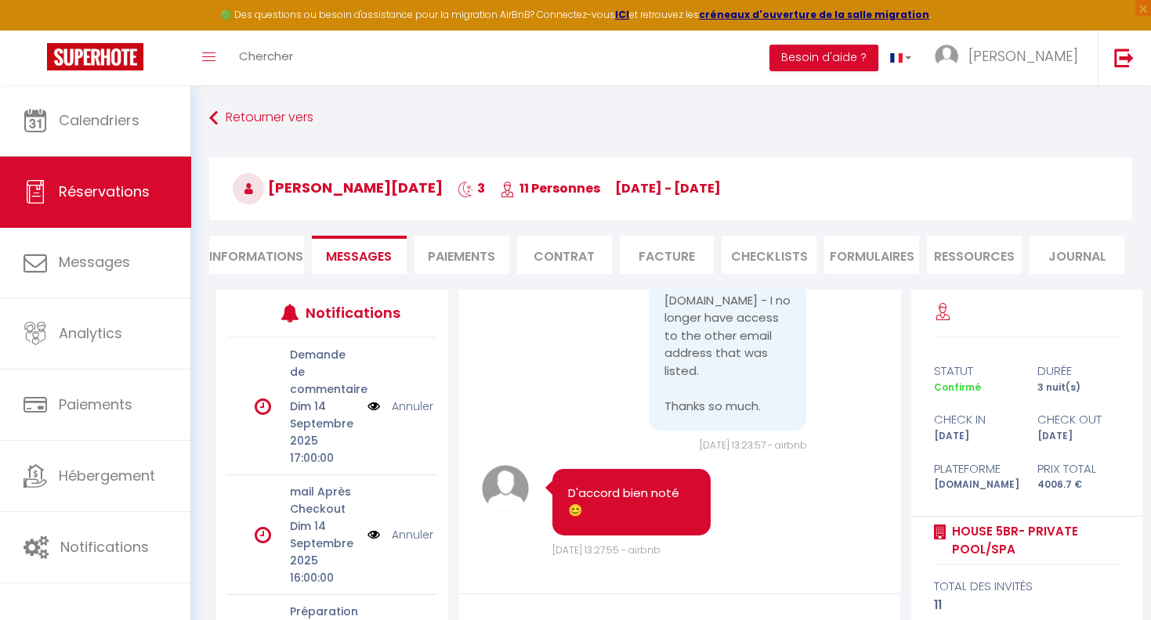
scroll to position [16816, 0]
click at [236, 120] on link "Retourner vers" at bounding box center [670, 118] width 923 height 28
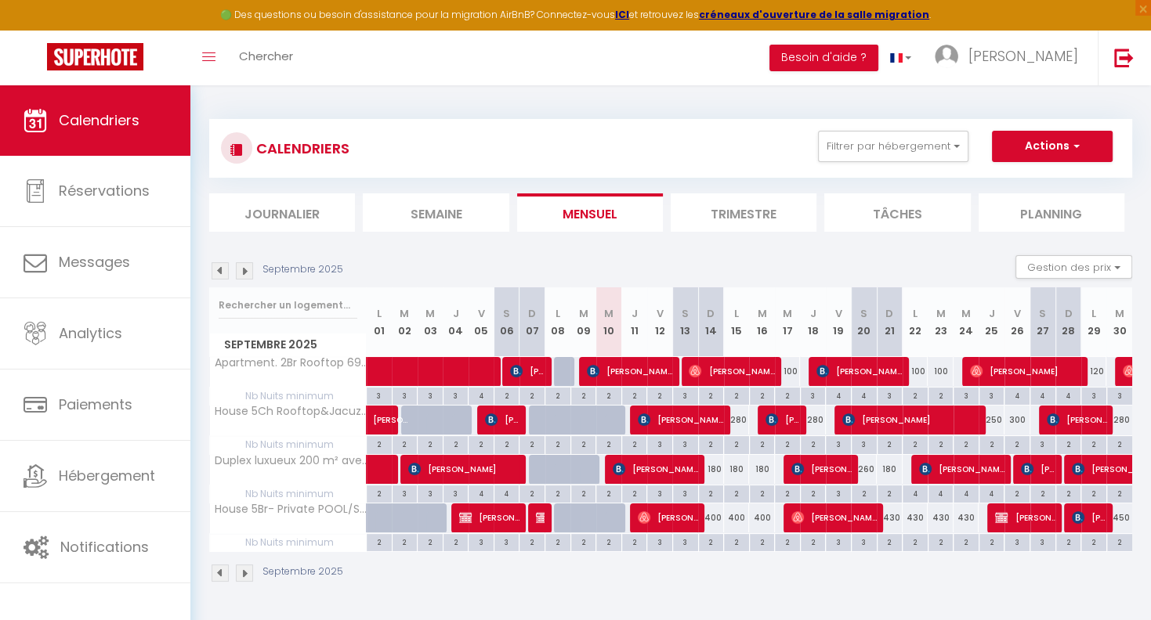
click at [730, 370] on span "[PERSON_NAME]" at bounding box center [732, 371] width 86 height 30
select select "OK"
select select "0"
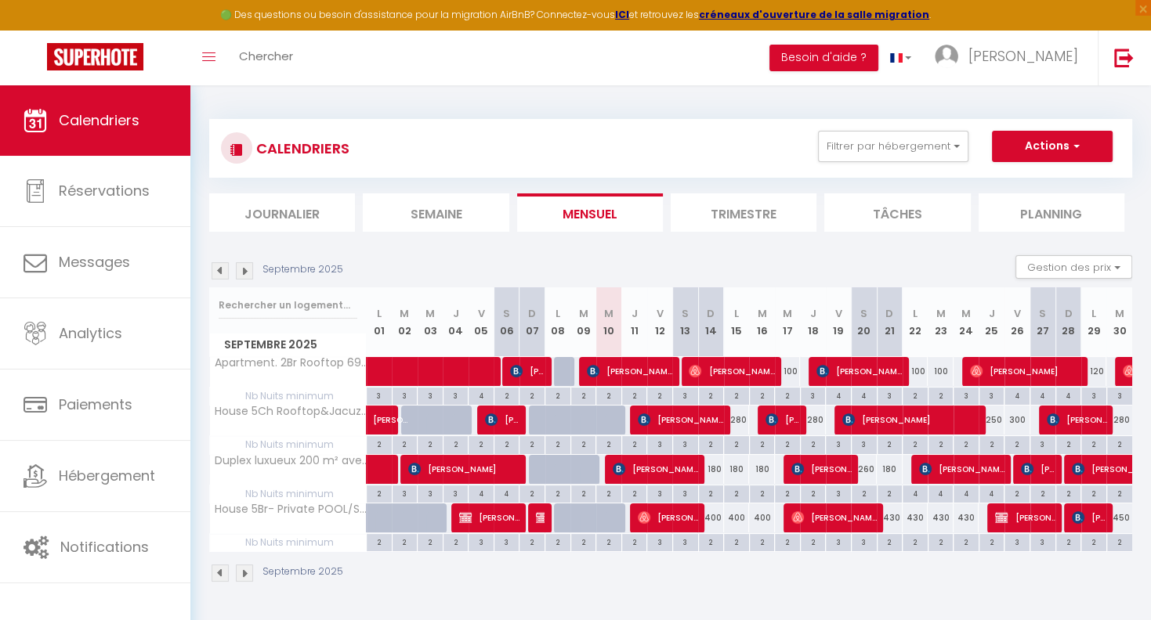
select select "1"
select select
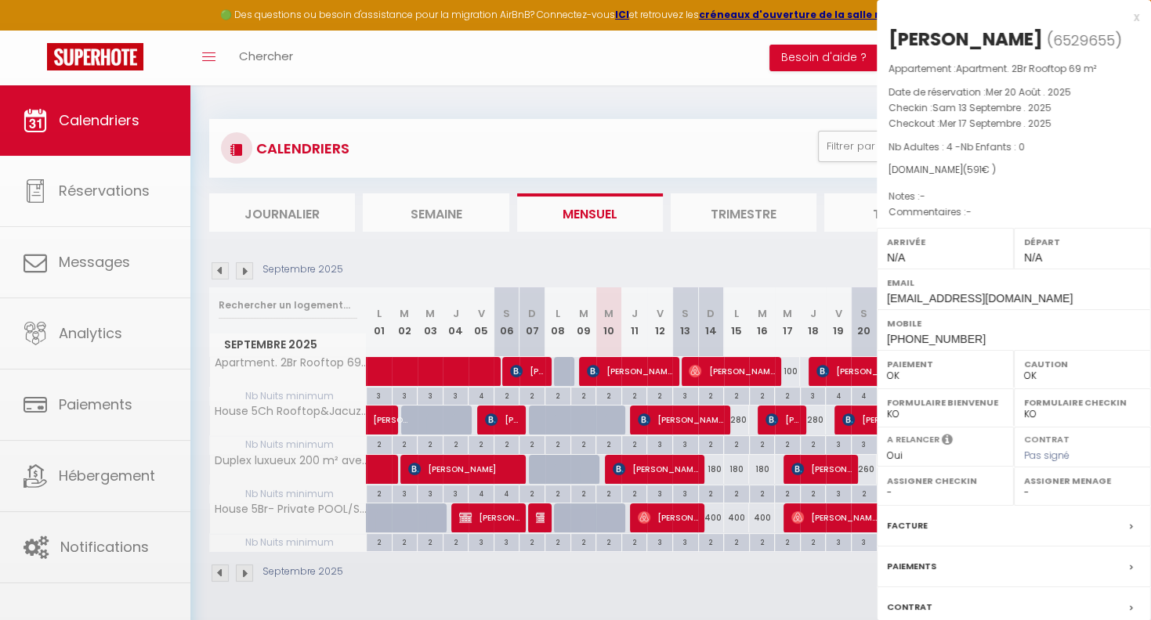
scroll to position [107, 0]
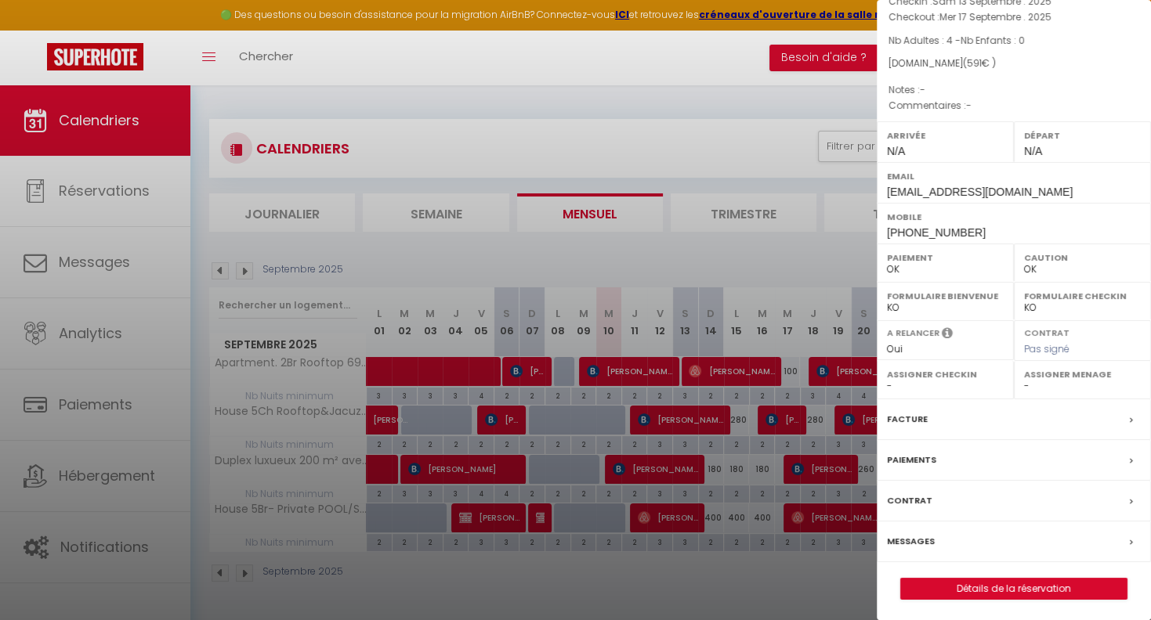
click at [927, 542] on label "Messages" at bounding box center [911, 541] width 48 height 16
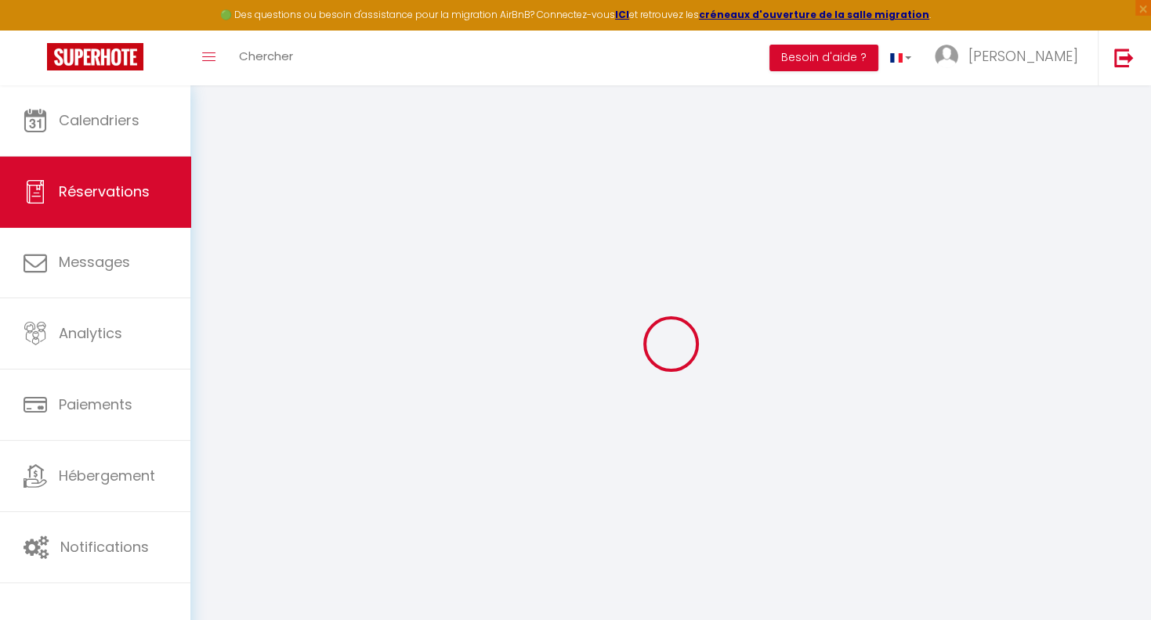
select select
checkbox input "false"
select select
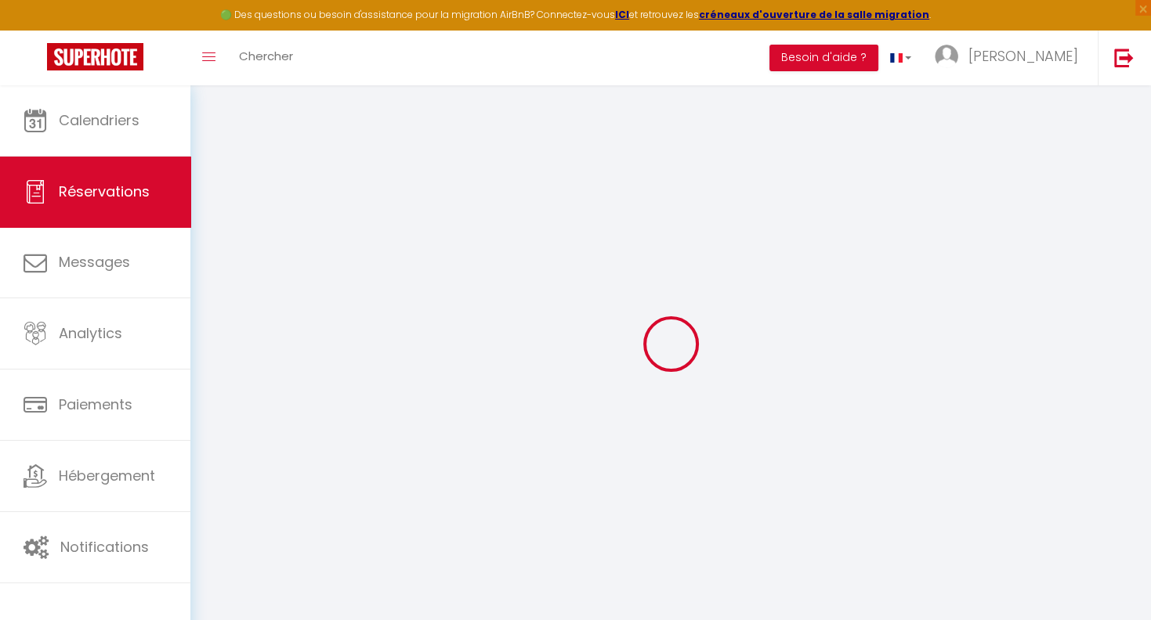
select select
checkbox input "false"
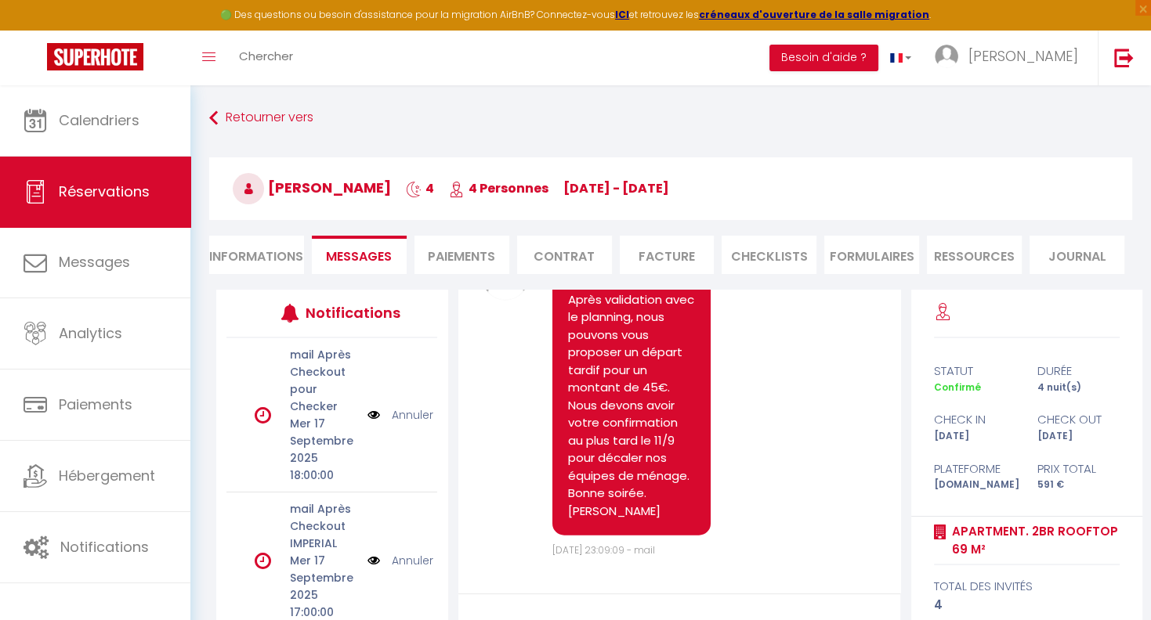
scroll to position [9507, 0]
click at [255, 252] on li "Informations" at bounding box center [256, 255] width 95 height 38
select select
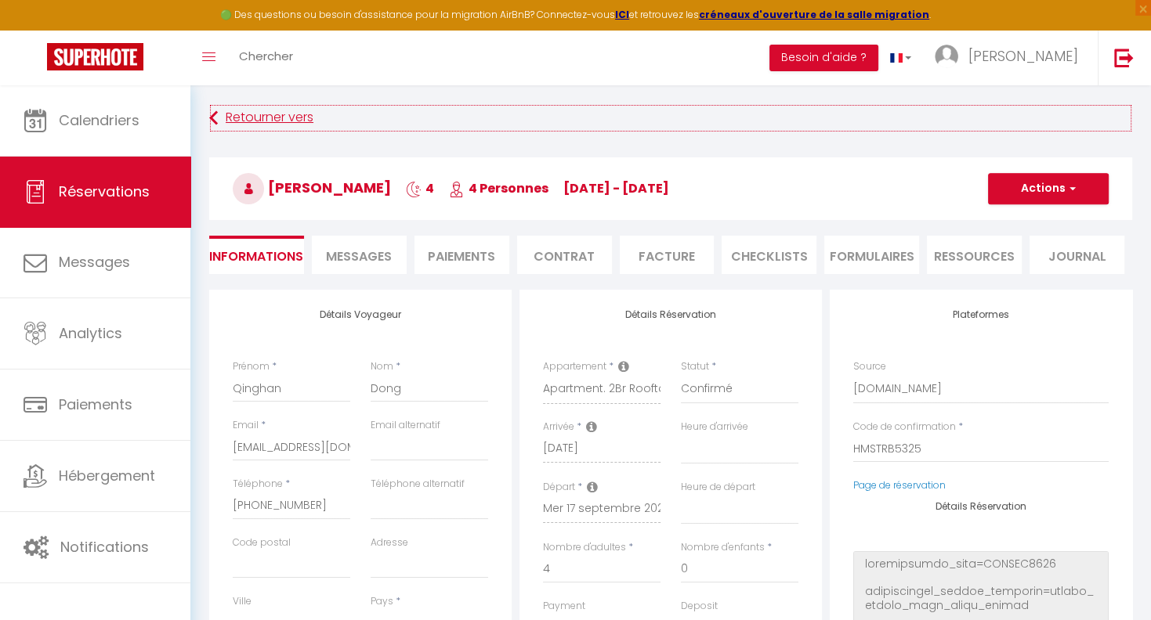
click at [233, 121] on link "Retourner vers" at bounding box center [670, 118] width 923 height 28
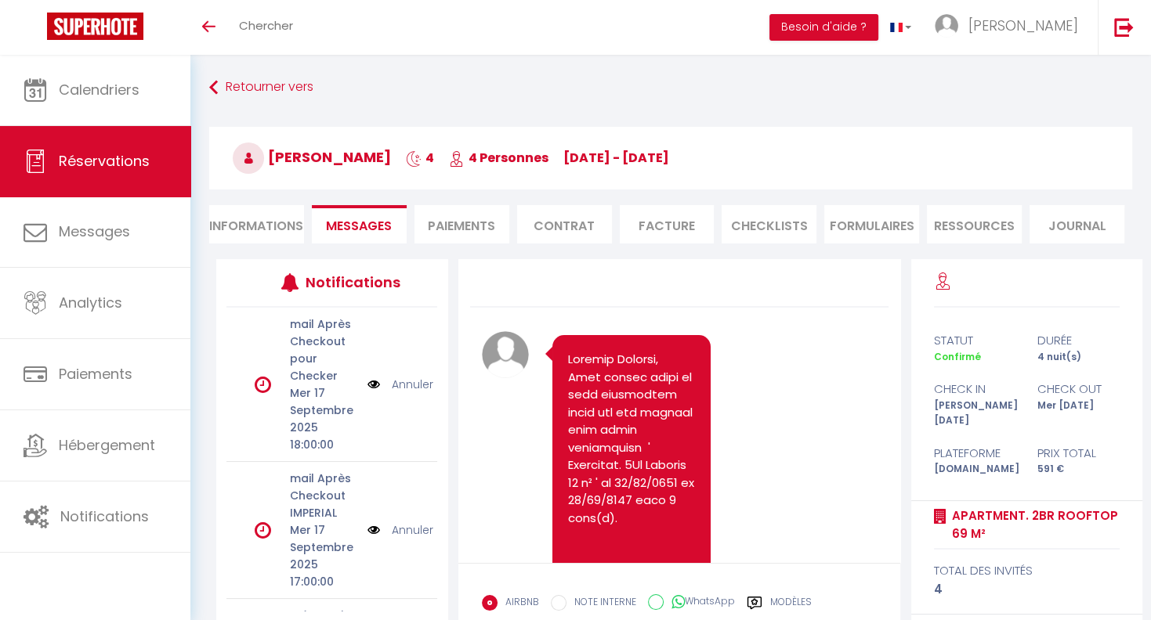
scroll to position [9665, 0]
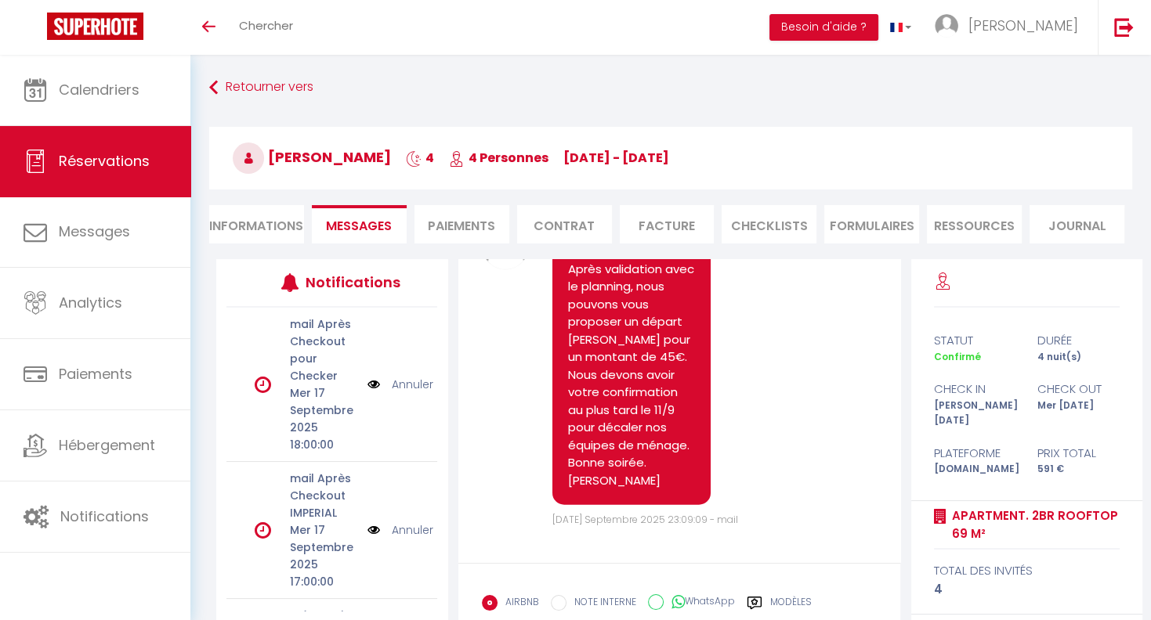
click at [92, 172] on link "Réservations" at bounding box center [95, 161] width 190 height 70
select select "not_cancelled"
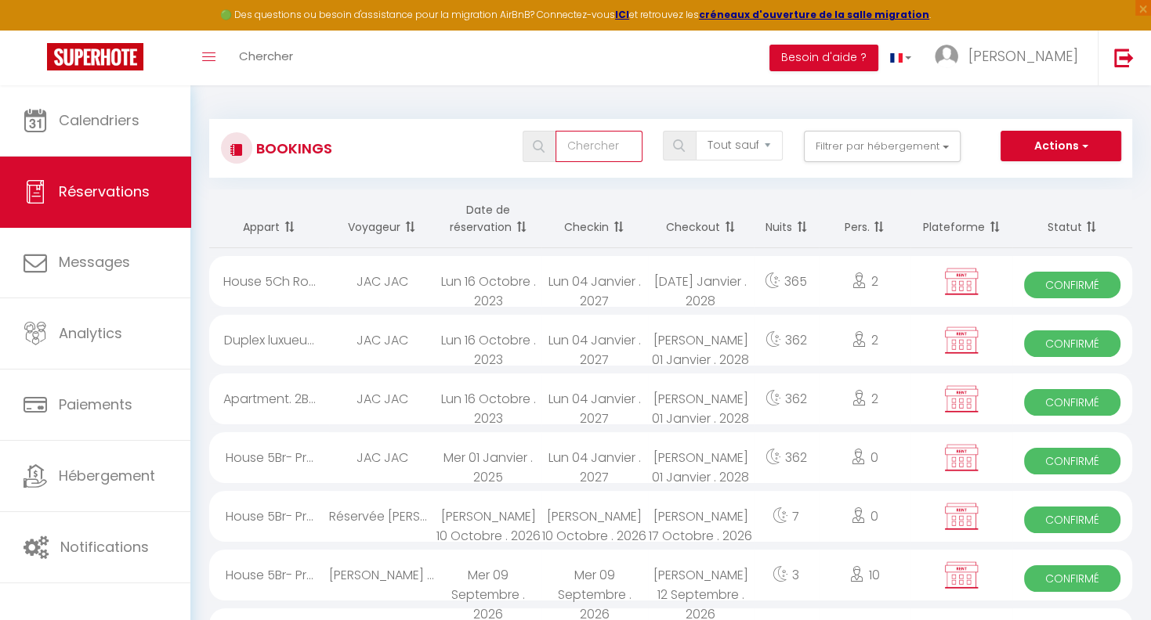
click at [605, 147] on input "text" at bounding box center [598, 146] width 87 height 31
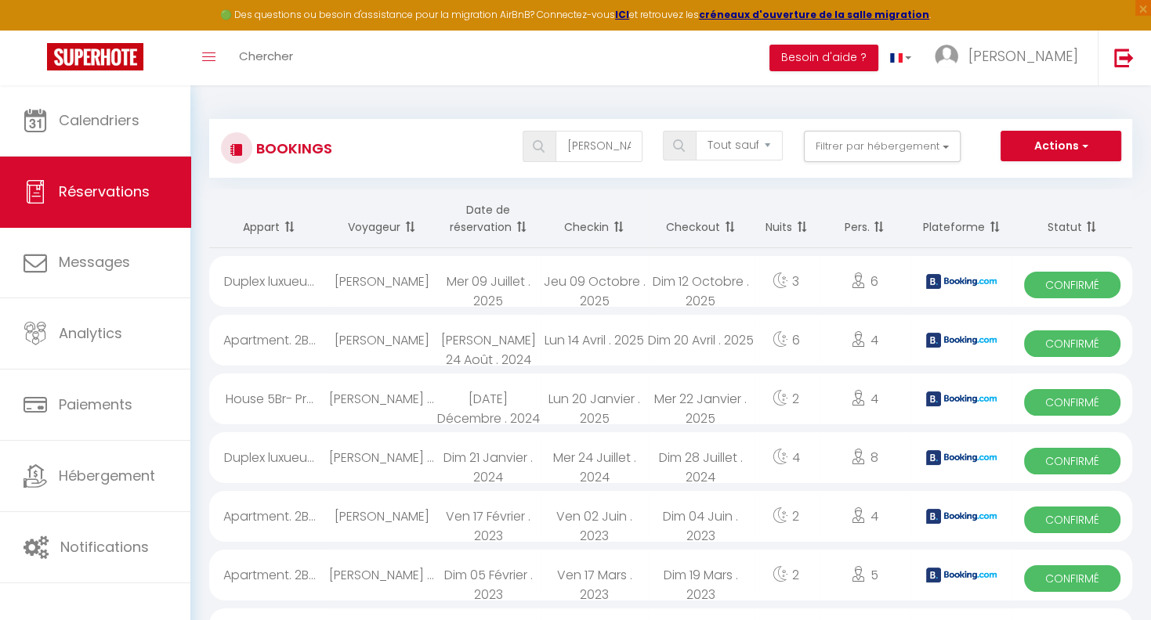
click at [545, 141] on span at bounding box center [538, 146] width 33 height 31
click at [619, 155] on input "[PERSON_NAME]" at bounding box center [598, 146] width 87 height 31
type input "M"
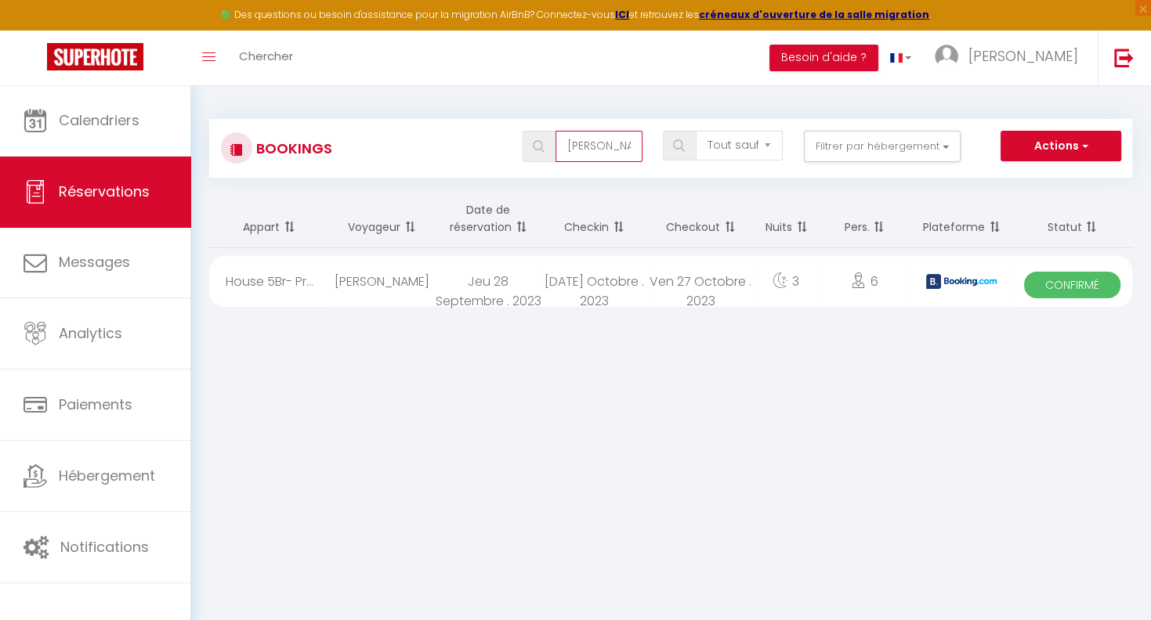
type input "[PERSON_NAME]"
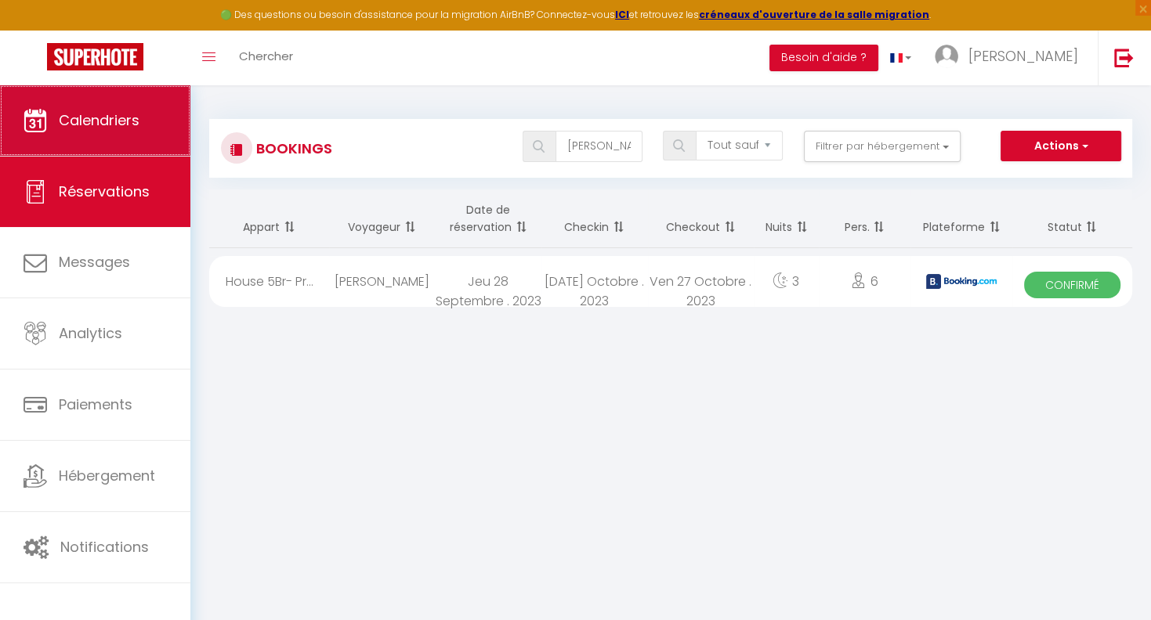
click at [114, 126] on span "Calendriers" at bounding box center [99, 120] width 81 height 20
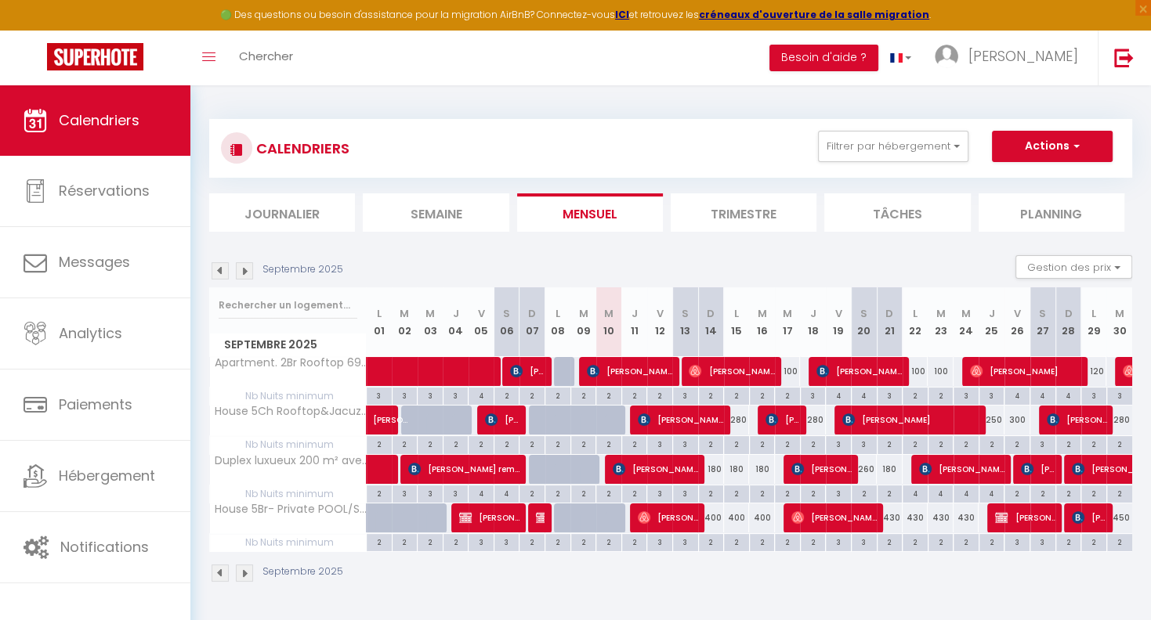
click at [249, 269] on img at bounding box center [244, 270] width 17 height 17
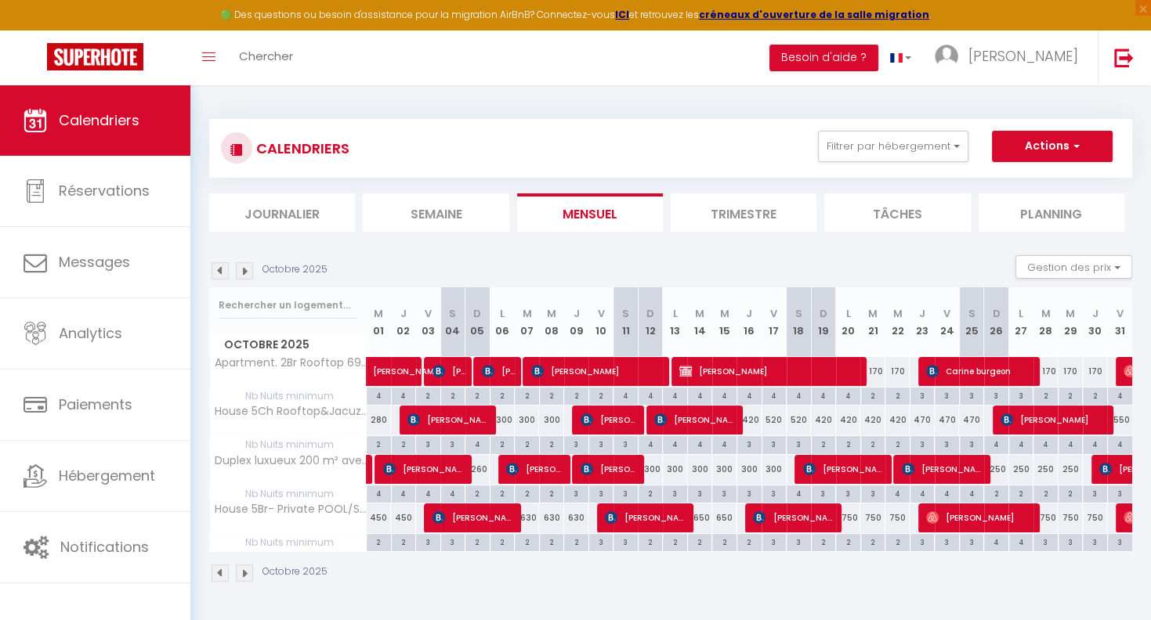
click at [218, 276] on img at bounding box center [219, 270] width 17 height 17
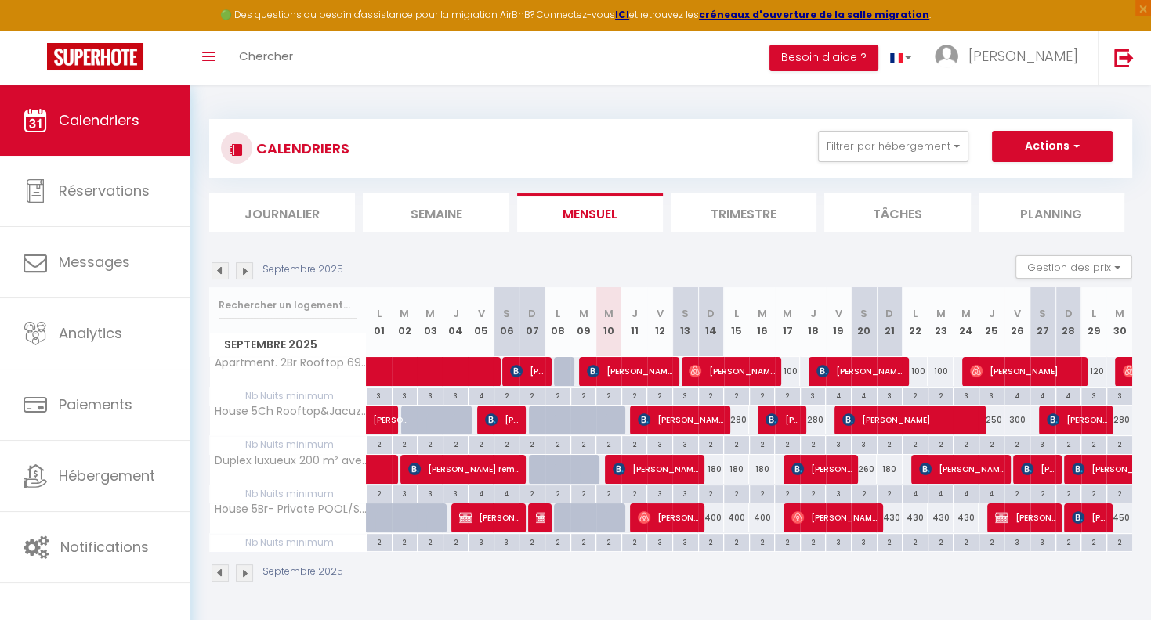
click at [246, 272] on img at bounding box center [244, 270] width 17 height 17
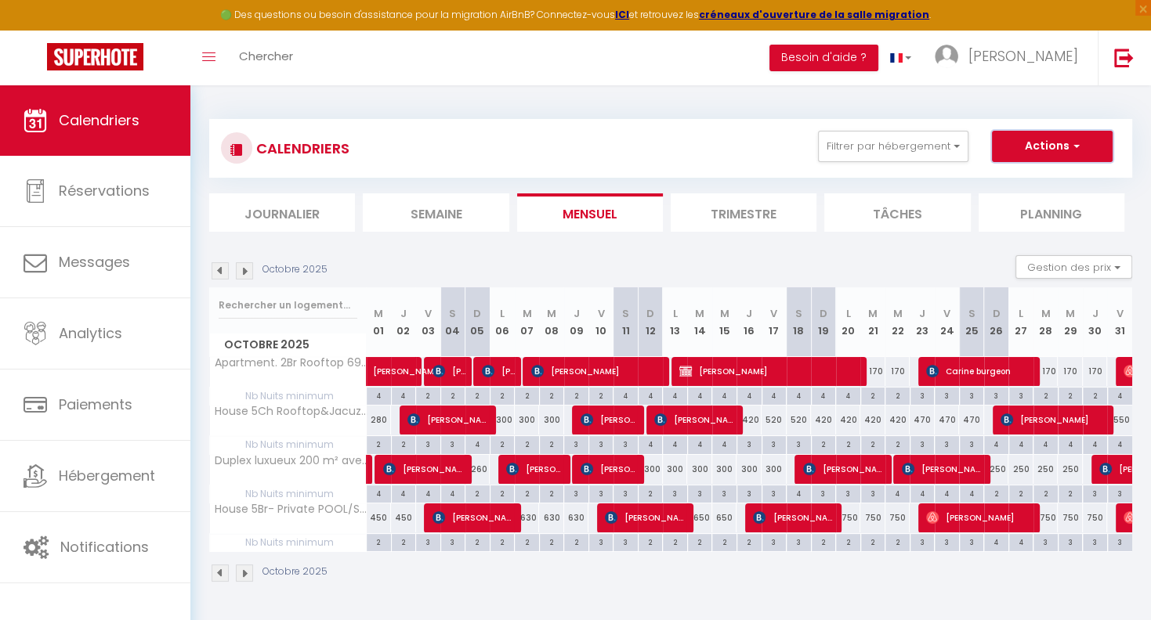
click at [1052, 146] on button "Actions" at bounding box center [1052, 146] width 121 height 31
click at [998, 207] on link "Exporter les réservations" at bounding box center [1035, 205] width 136 height 23
type input "[EMAIL_ADDRESS][DOMAIN_NAME]"
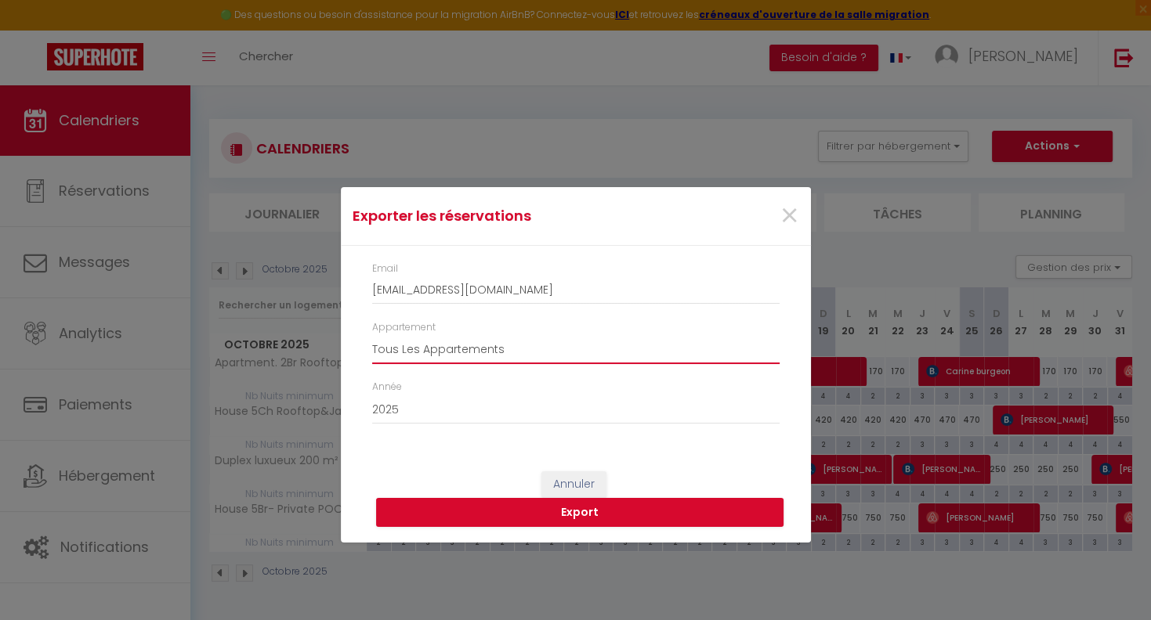
click at [372, 334] on select "Tous Les Appartements House 5Ch Rooftop&Jacuzzi [PERSON_NAME][GEOGRAPHIC_DATA] …" at bounding box center [575, 349] width 407 height 30
select select "11324"
click option "Apartment. 2Br Rooftop 69 m²" at bounding box center [0, 0] width 0 height 0
click at [583, 510] on button "Export" at bounding box center [579, 513] width 407 height 30
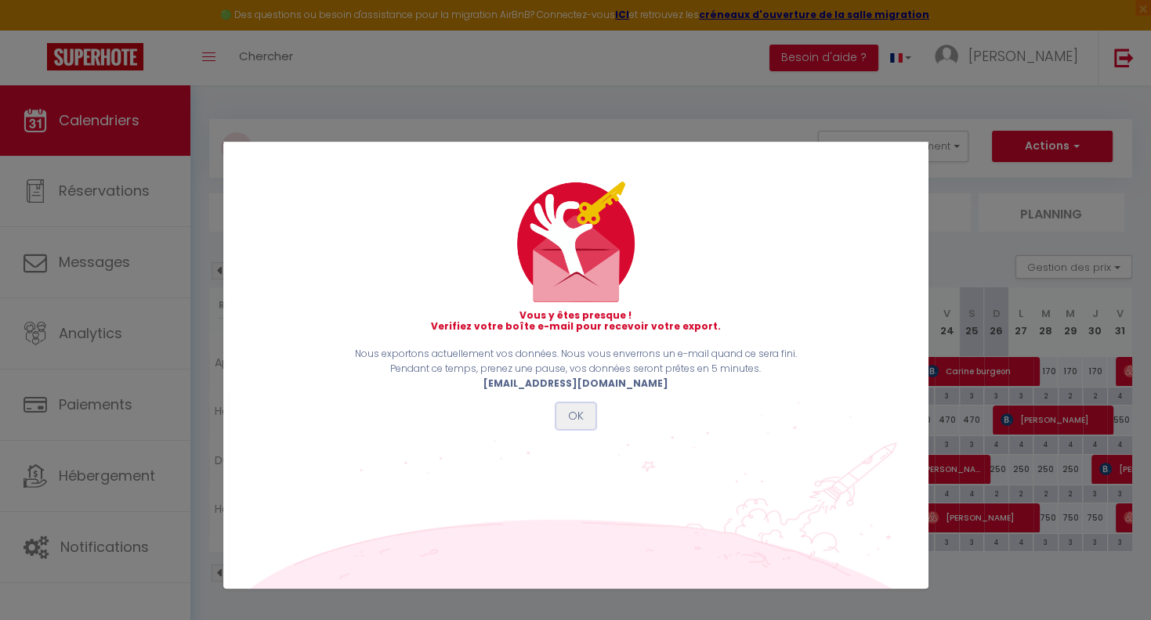
click at [581, 417] on button "OK" at bounding box center [575, 416] width 39 height 27
